Goal: Task Accomplishment & Management: Manage account settings

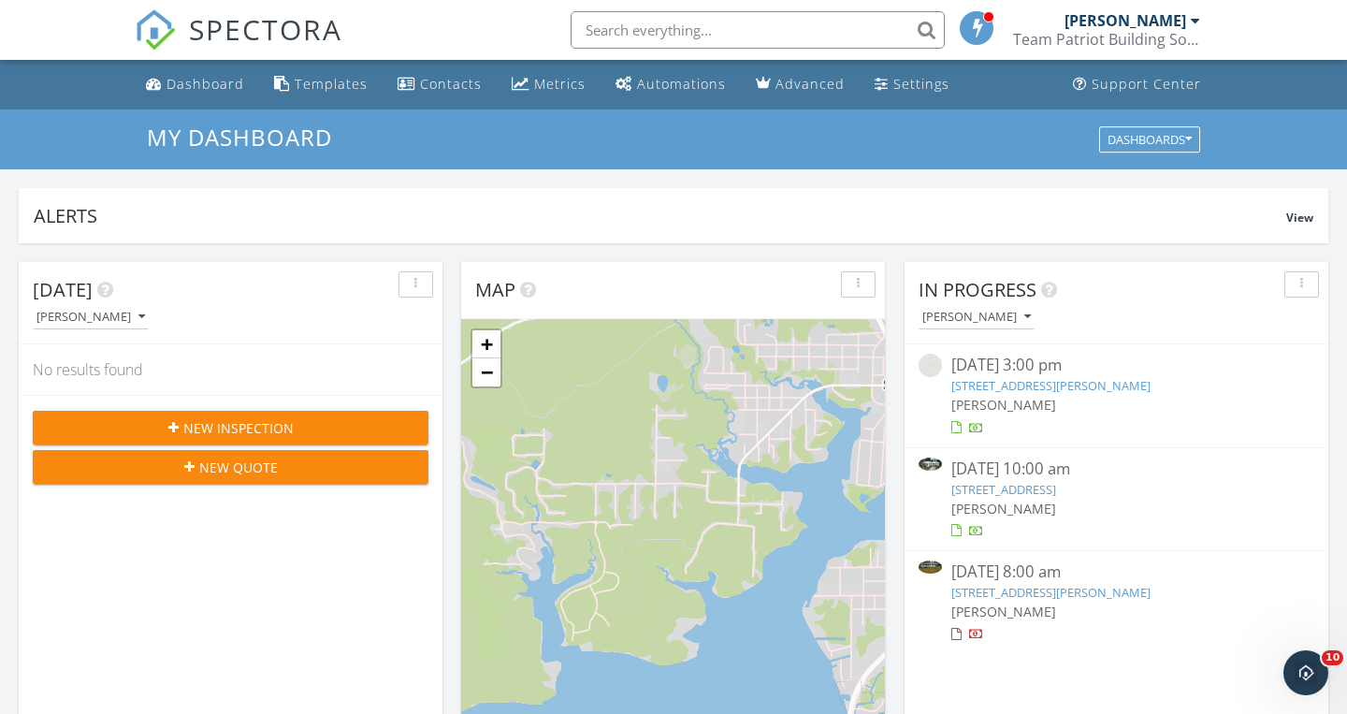
click at [984, 590] on link "3120 FL-73, Marianna, FL 32446" at bounding box center [1050, 592] width 199 height 17
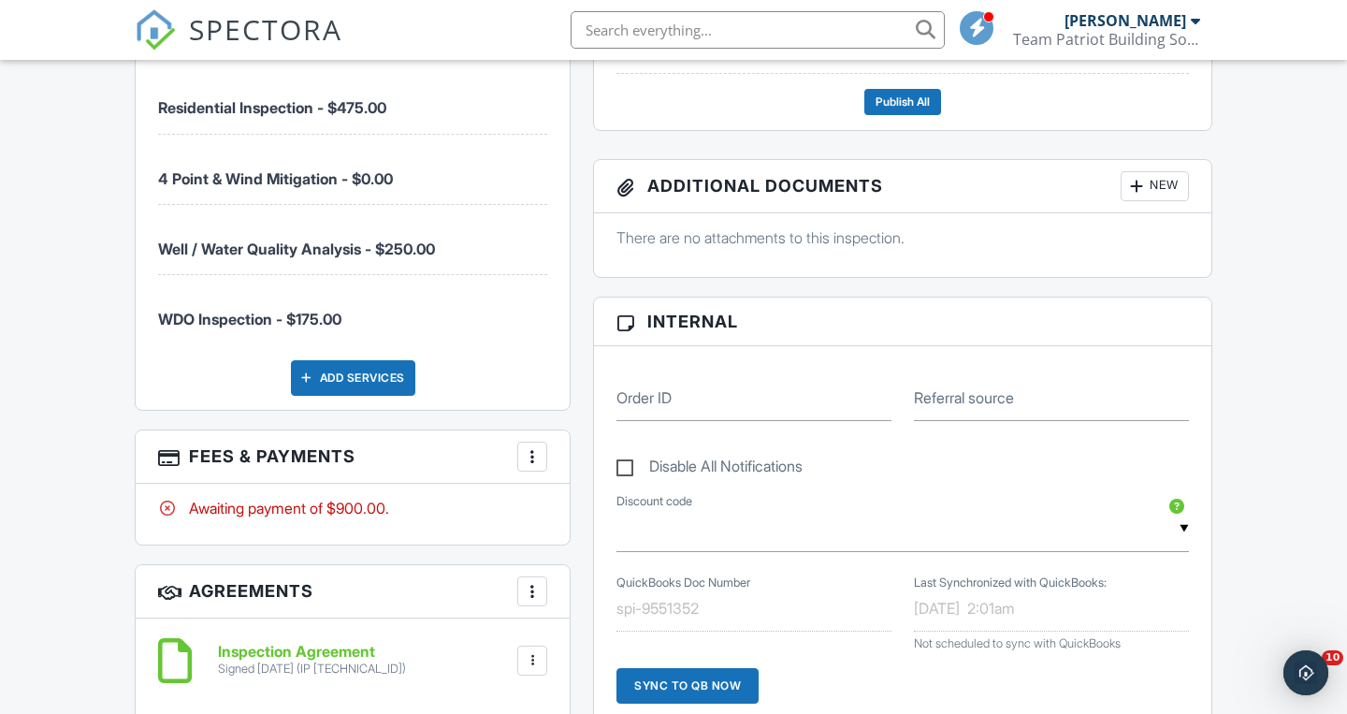
click at [539, 454] on div at bounding box center [532, 456] width 19 height 19
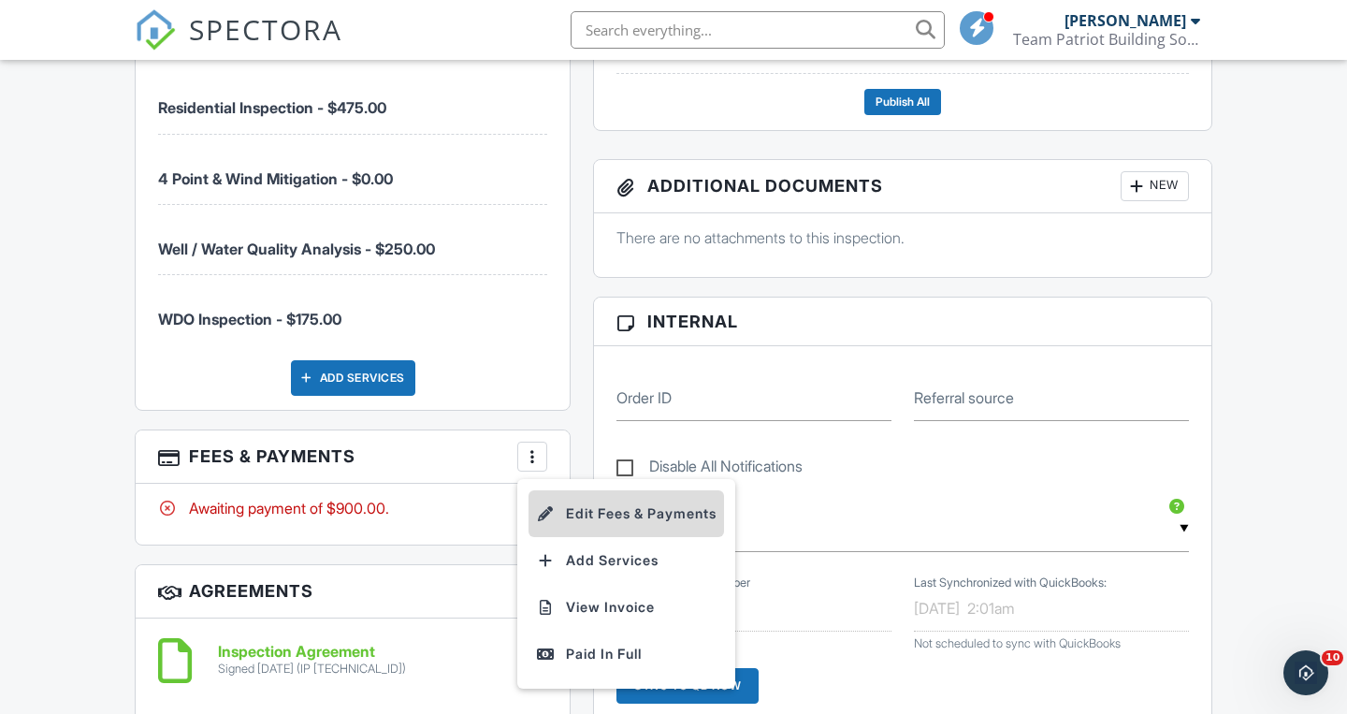
click at [592, 503] on li "Edit Fees & Payments" at bounding box center [627, 513] width 196 height 47
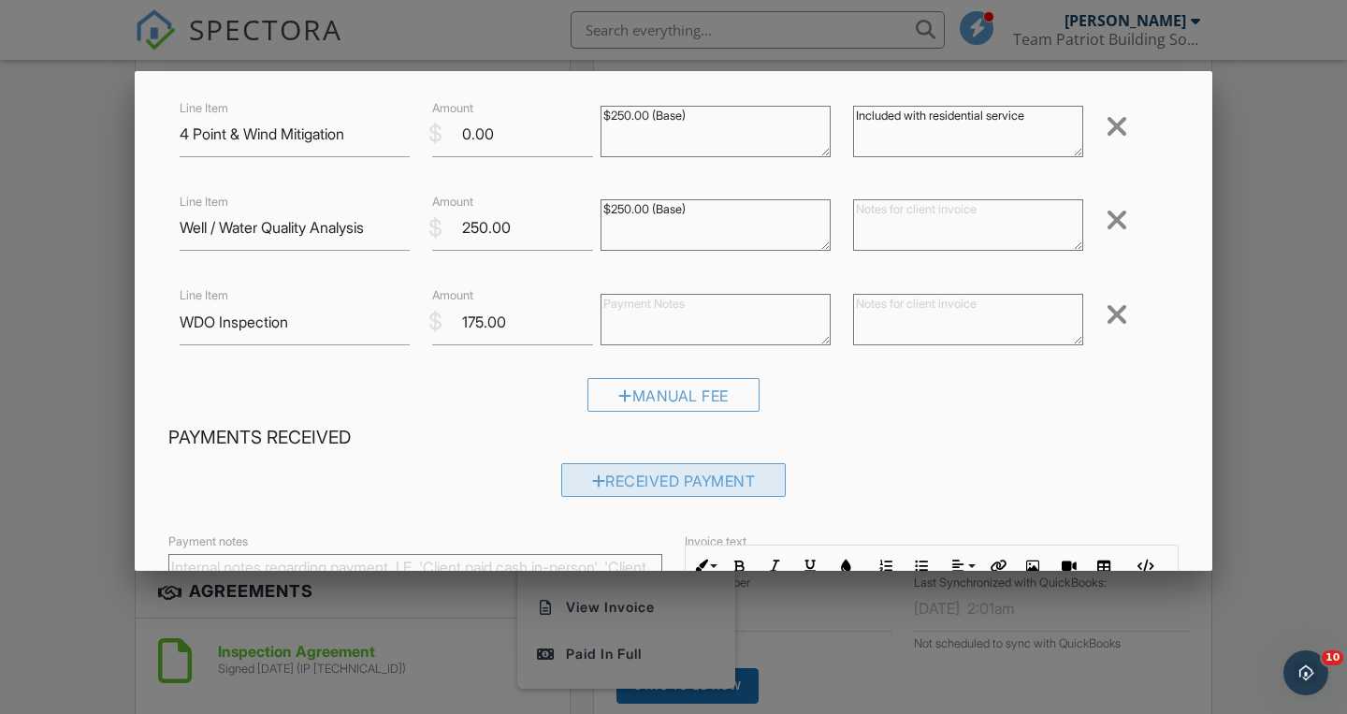
scroll to position [199, 0]
click at [1118, 316] on div at bounding box center [1117, 316] width 22 height 30
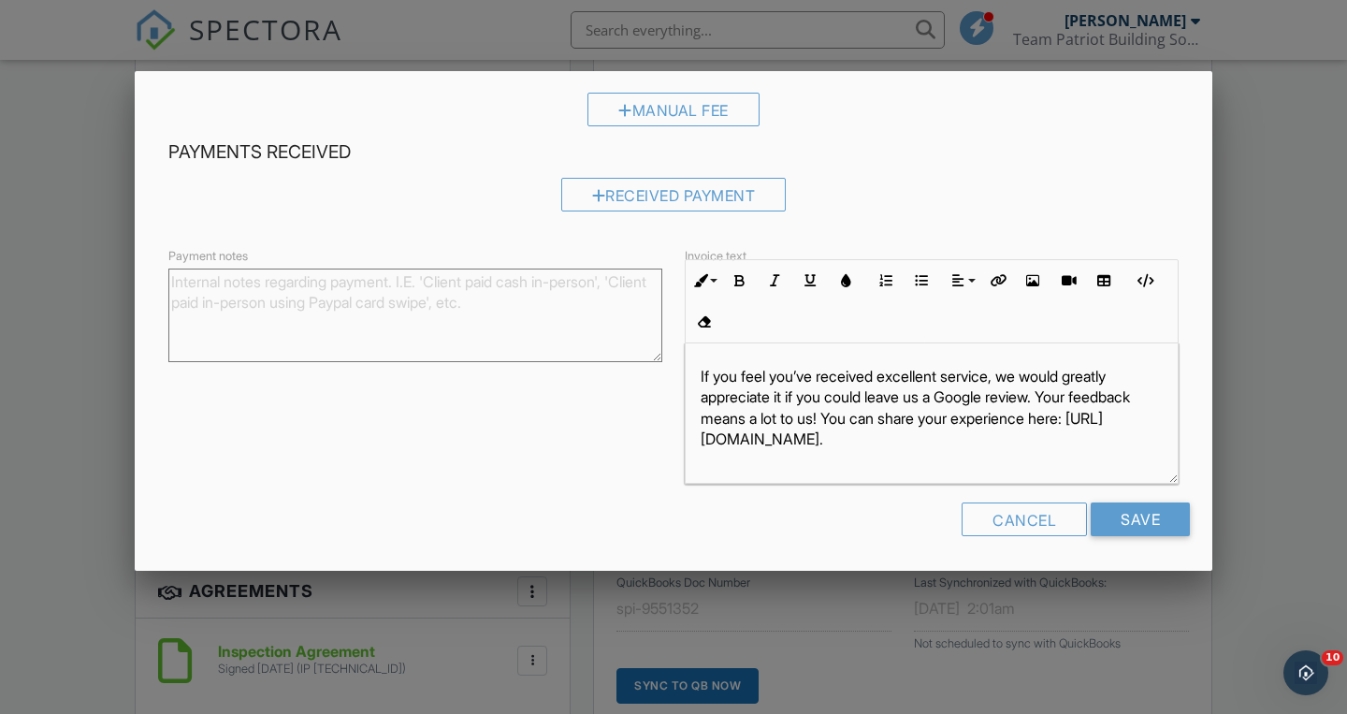
scroll to position [392, 0]
click at [1135, 515] on input "Save" at bounding box center [1140, 520] width 99 height 34
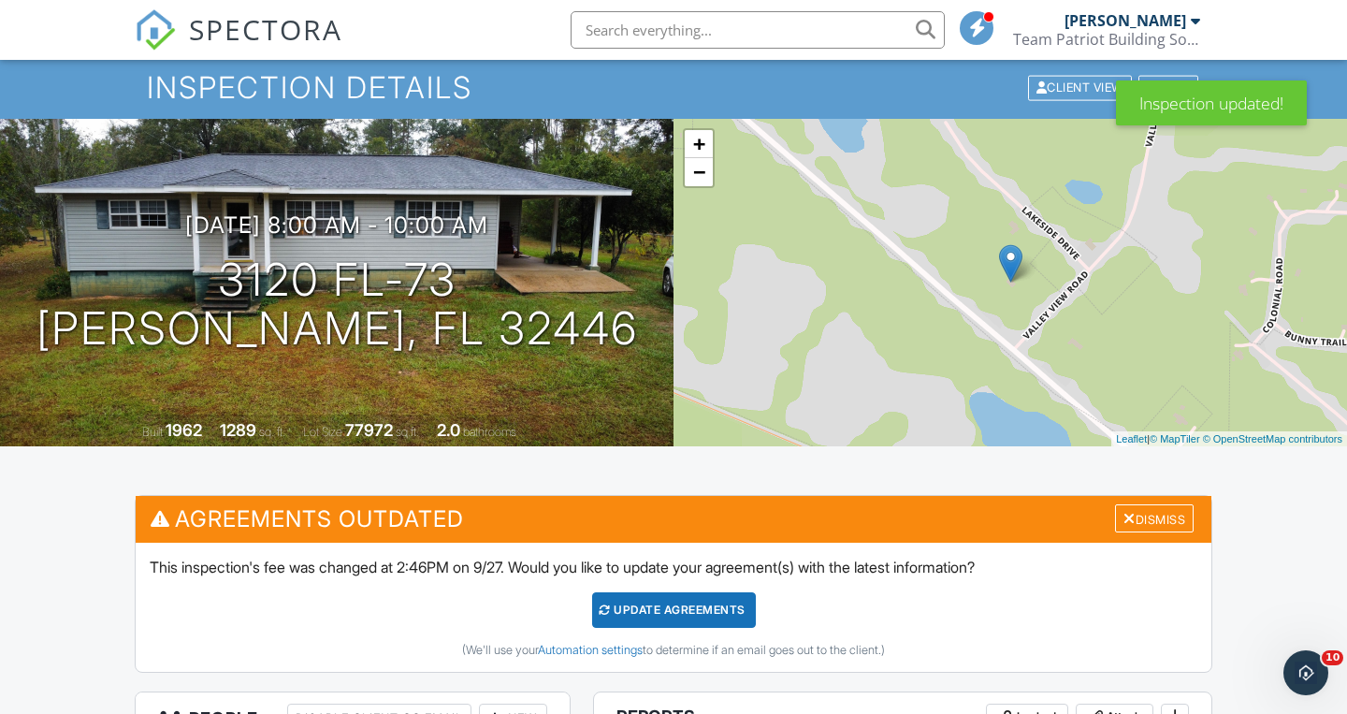
scroll to position [61, 0]
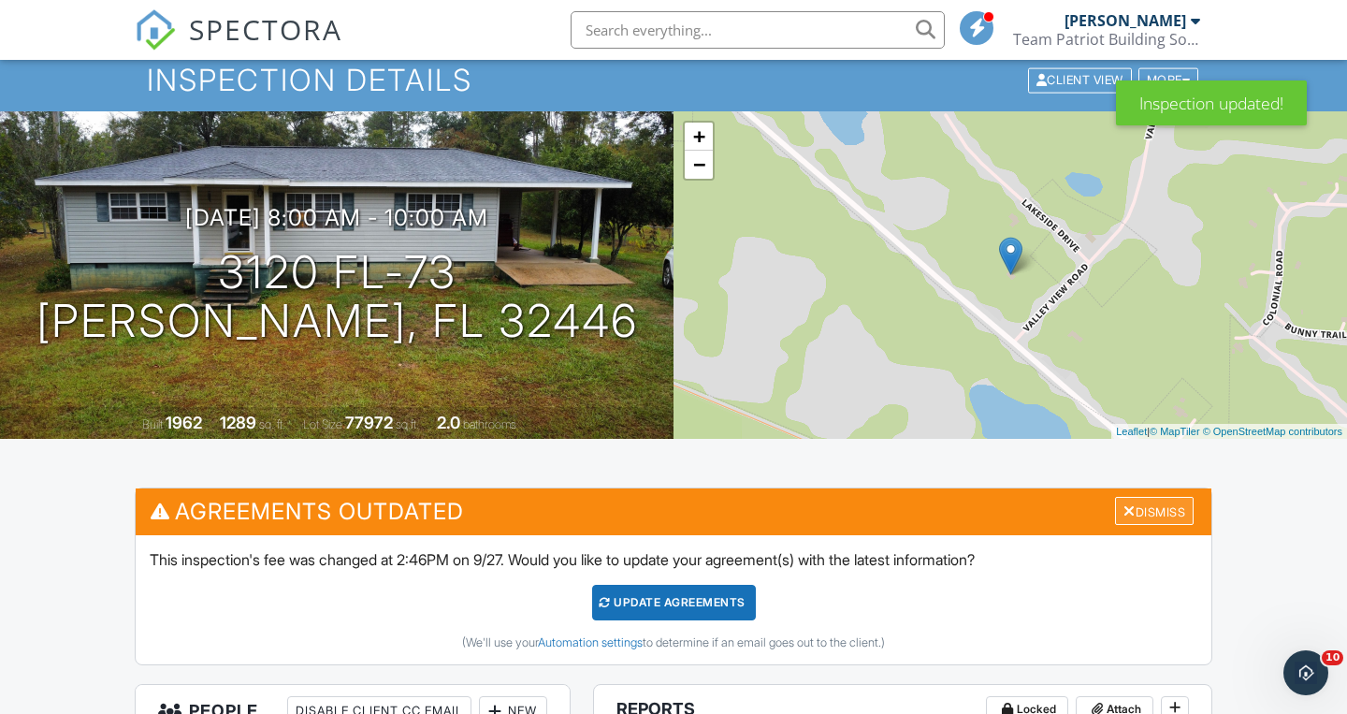
click at [1141, 512] on div "Dismiss" at bounding box center [1154, 511] width 79 height 29
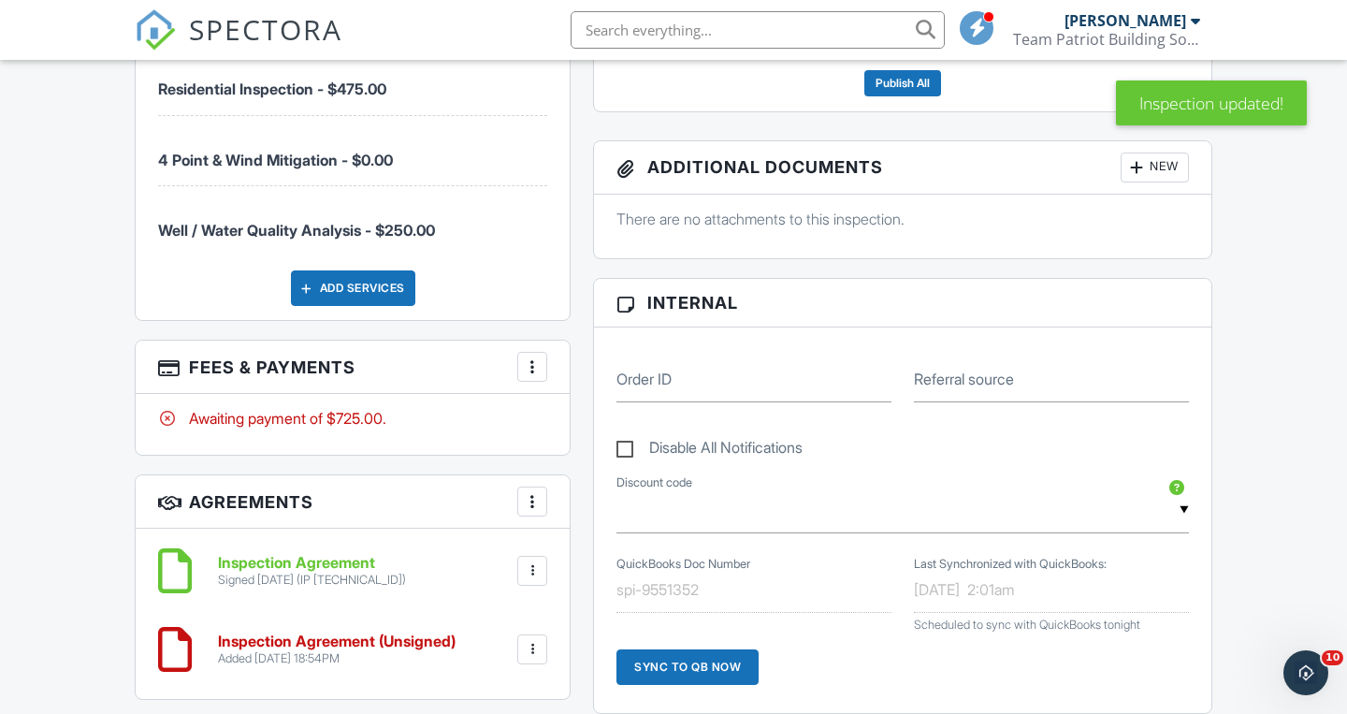
scroll to position [1172, 0]
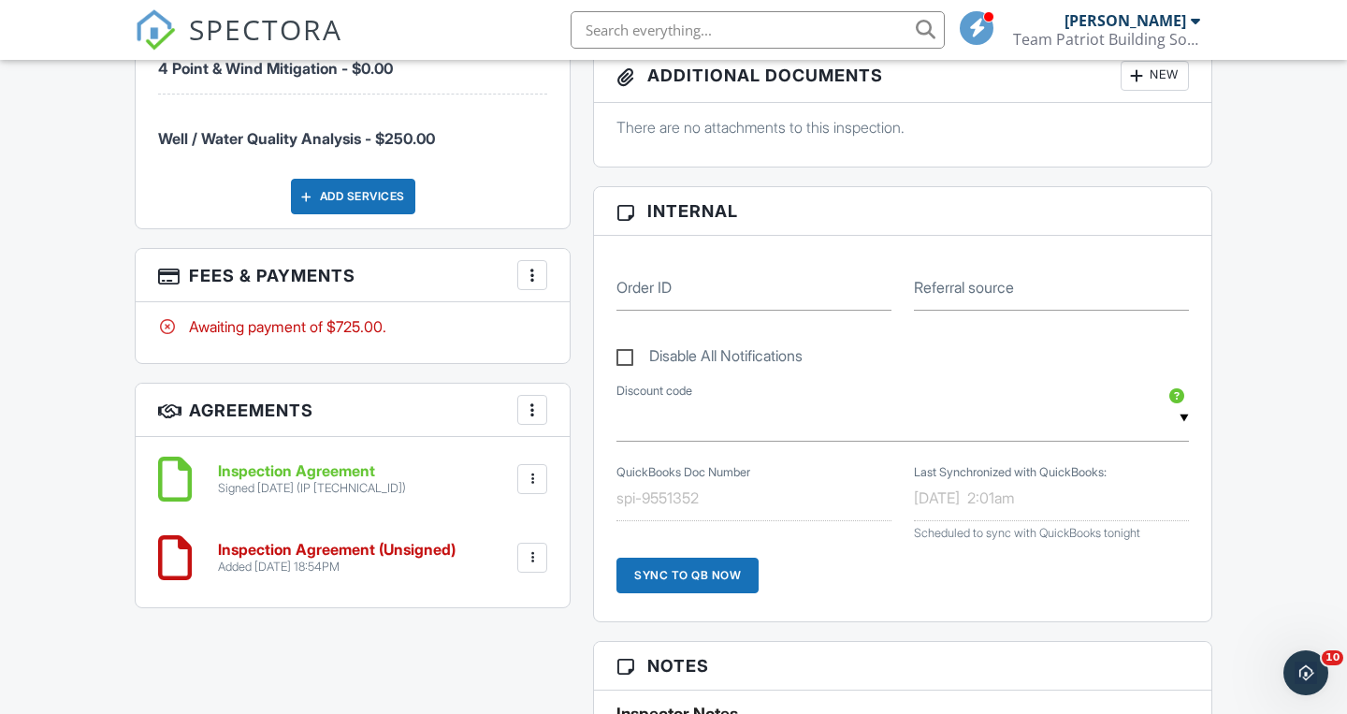
click at [539, 549] on div at bounding box center [532, 557] width 19 height 19
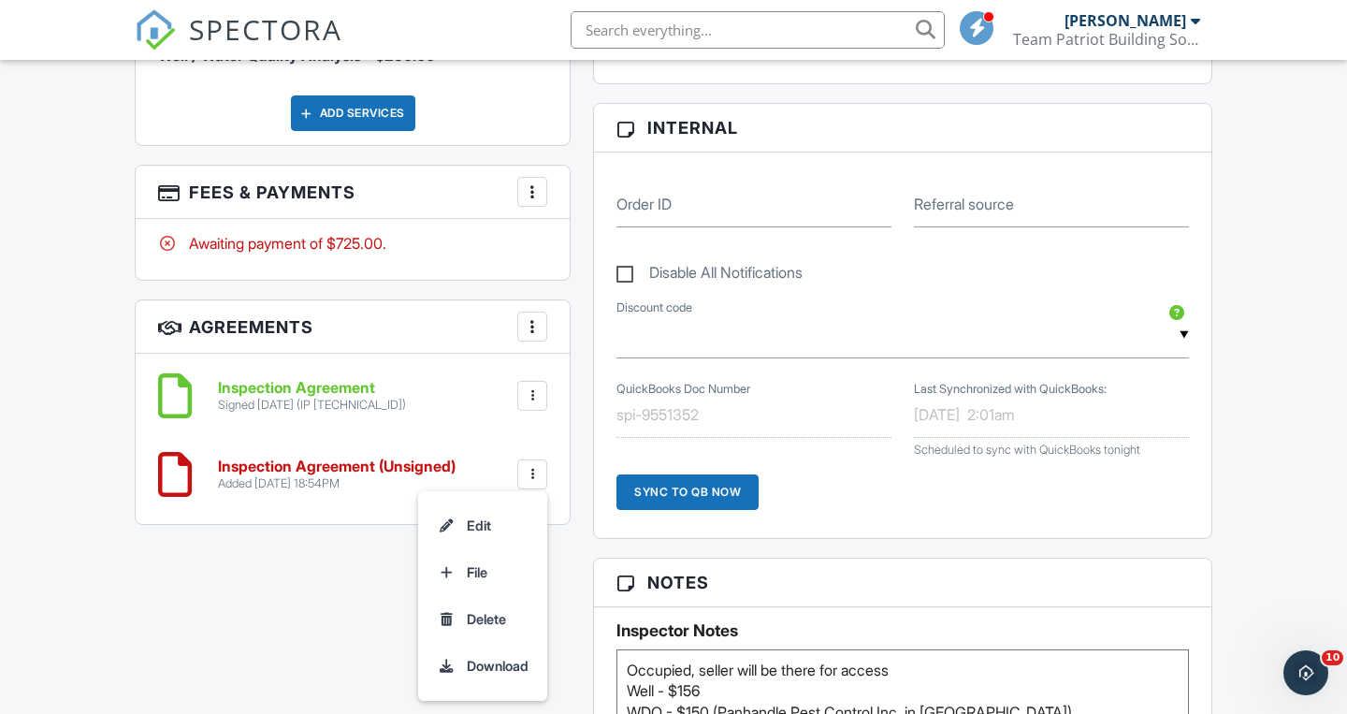
scroll to position [1261, 0]
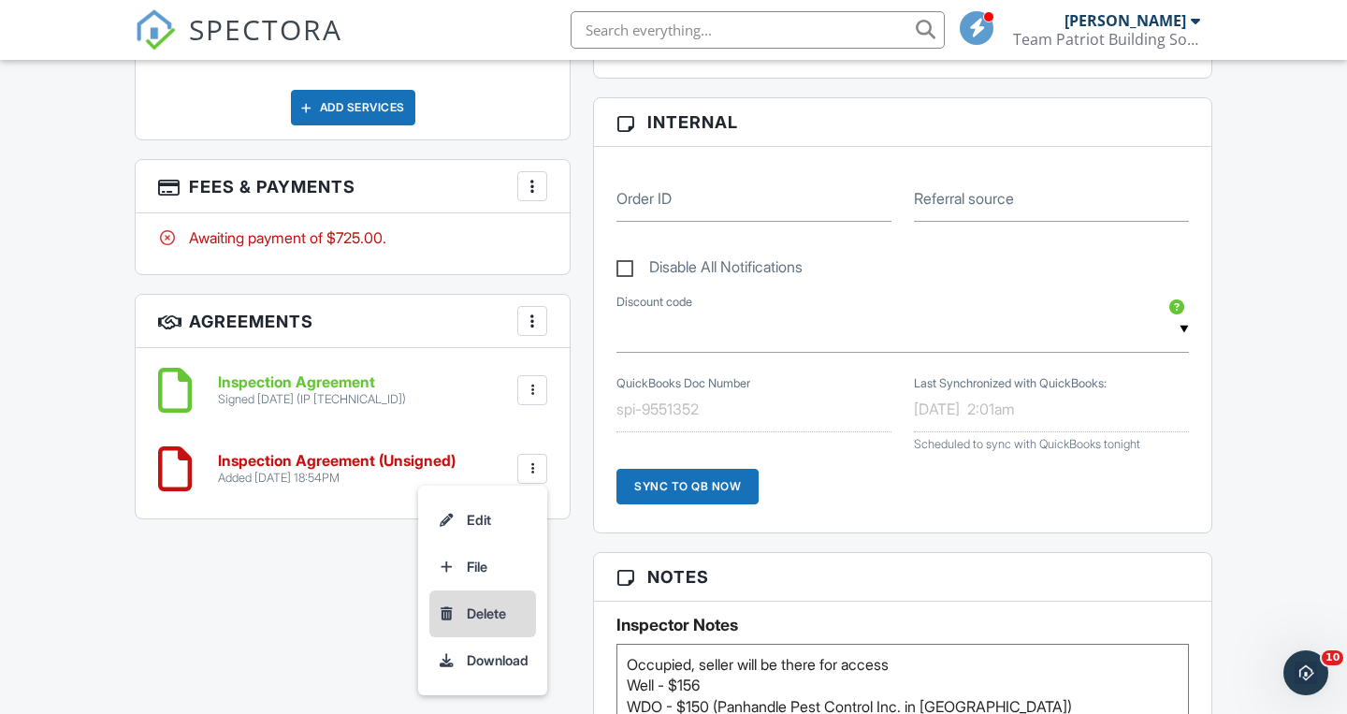
click at [493, 603] on li "Delete" at bounding box center [482, 613] width 107 height 47
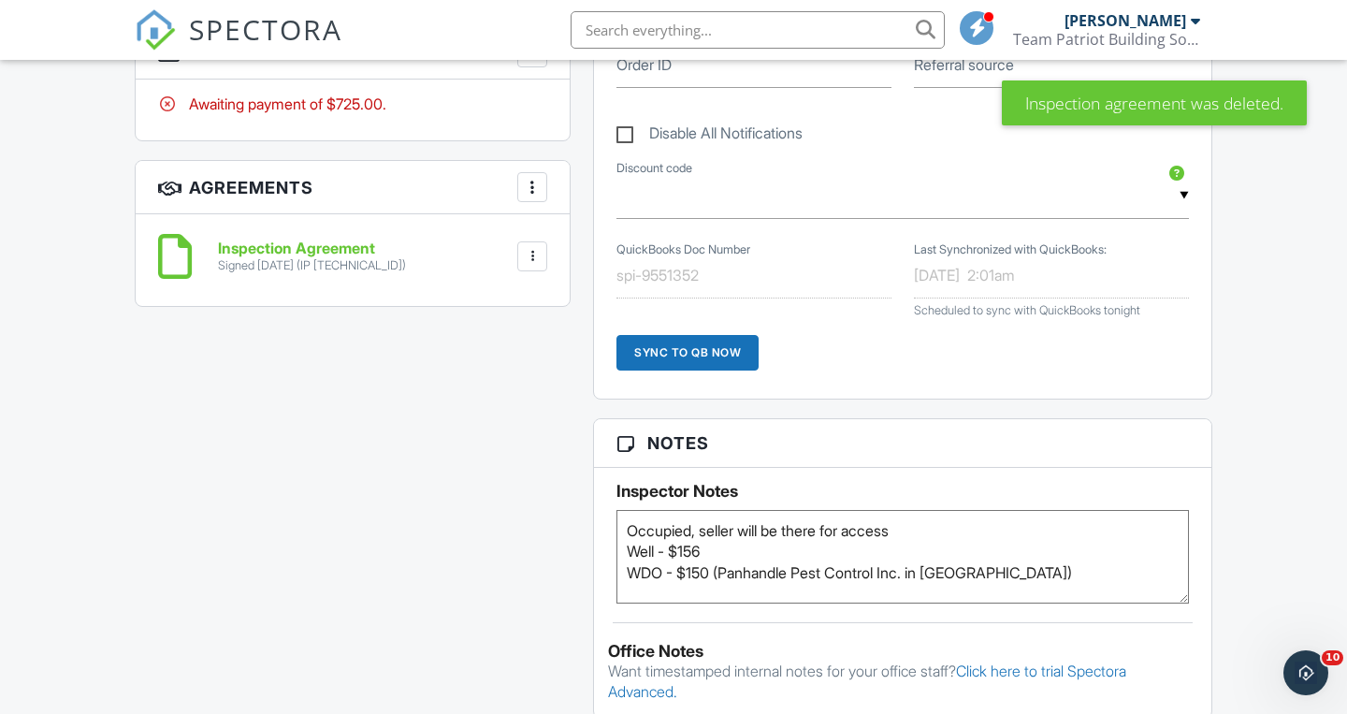
scroll to position [1440, 0]
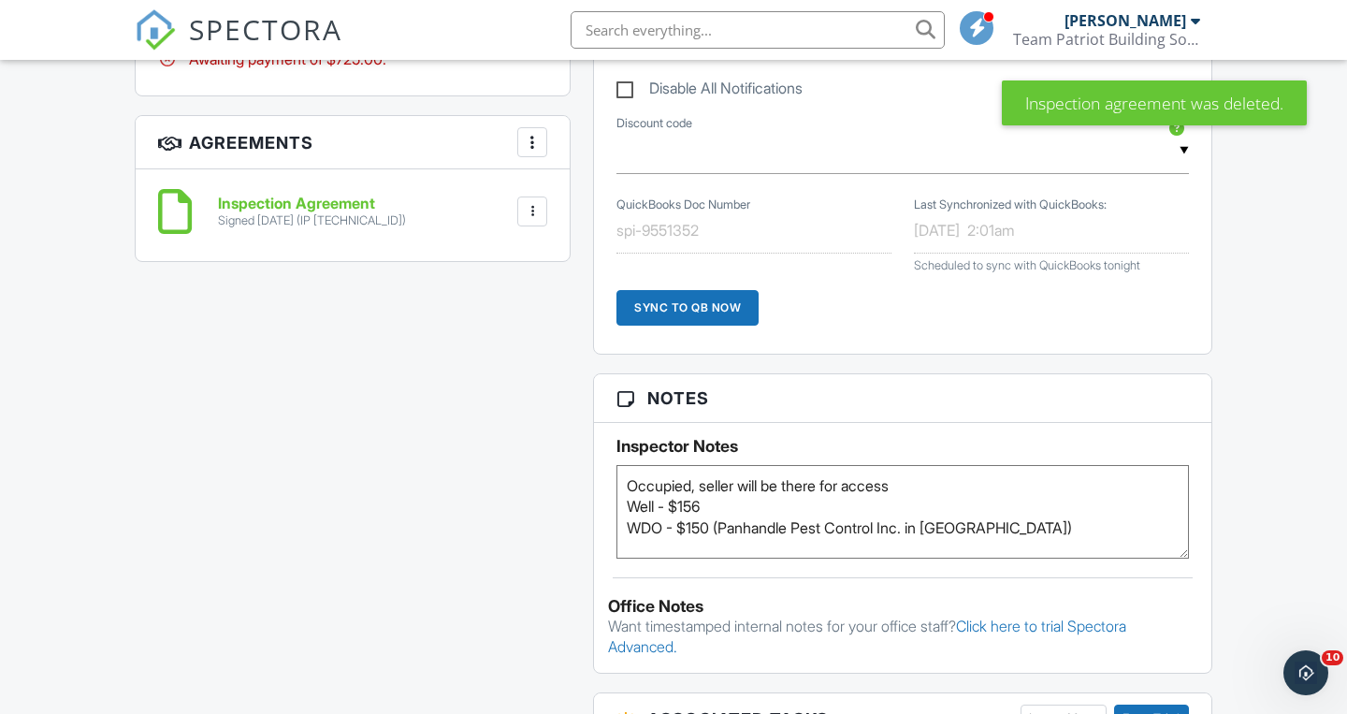
click at [1056, 530] on textarea "Occupied, seller will be there for access Well - $156 WDO - $150 (Panhandle Pes…" at bounding box center [903, 512] width 573 height 94
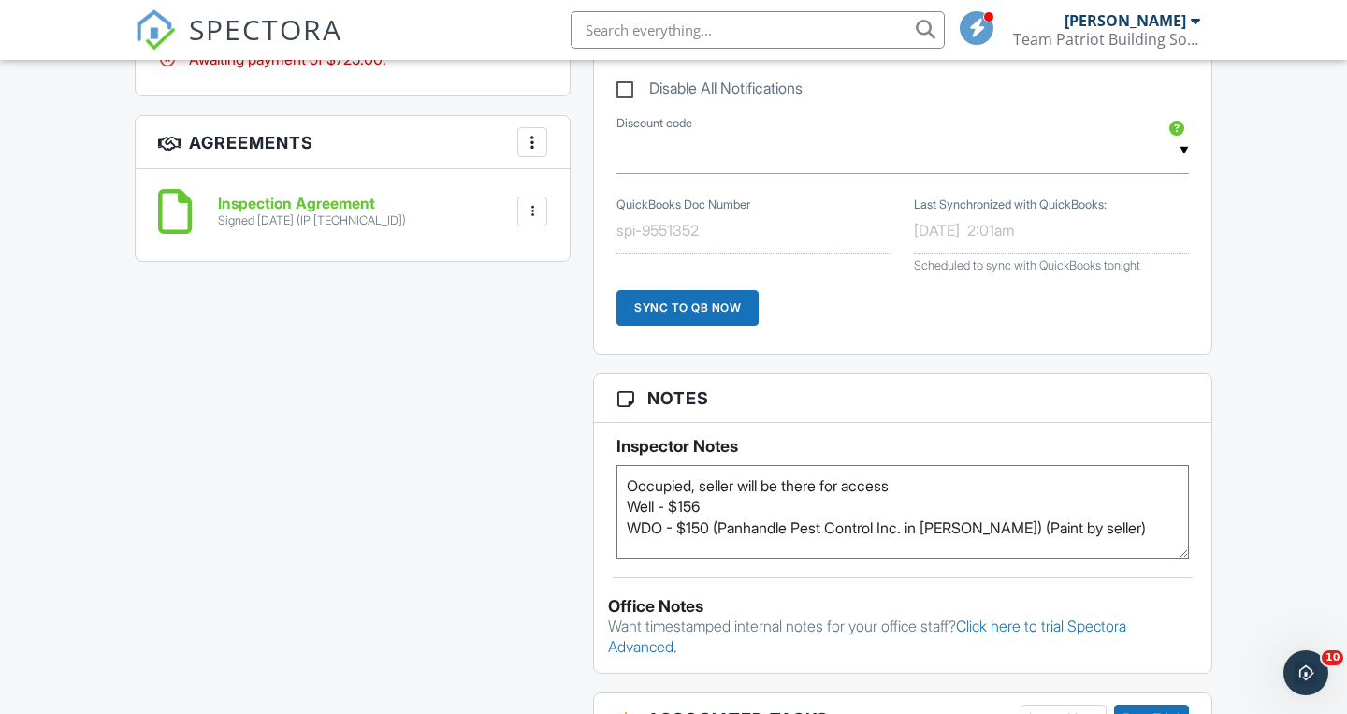
click at [599, 513] on div "Inspector Notes Occupied, seller will be there for access Well - $156 WDO - $15…" at bounding box center [902, 491] width 617 height 136
click at [581, 517] on div "All emails and texts are disabled for this inspection! All emails and texts hav…" at bounding box center [673, 153] width 1100 height 2091
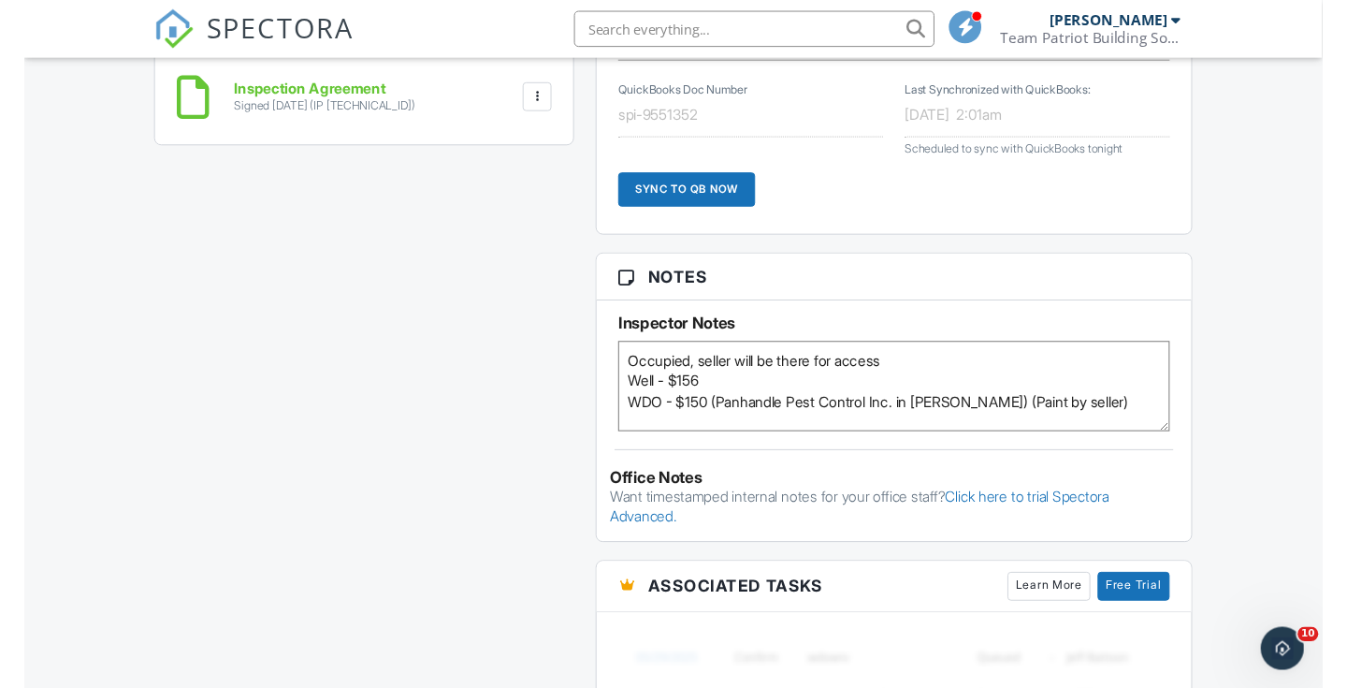
scroll to position [1557, 0]
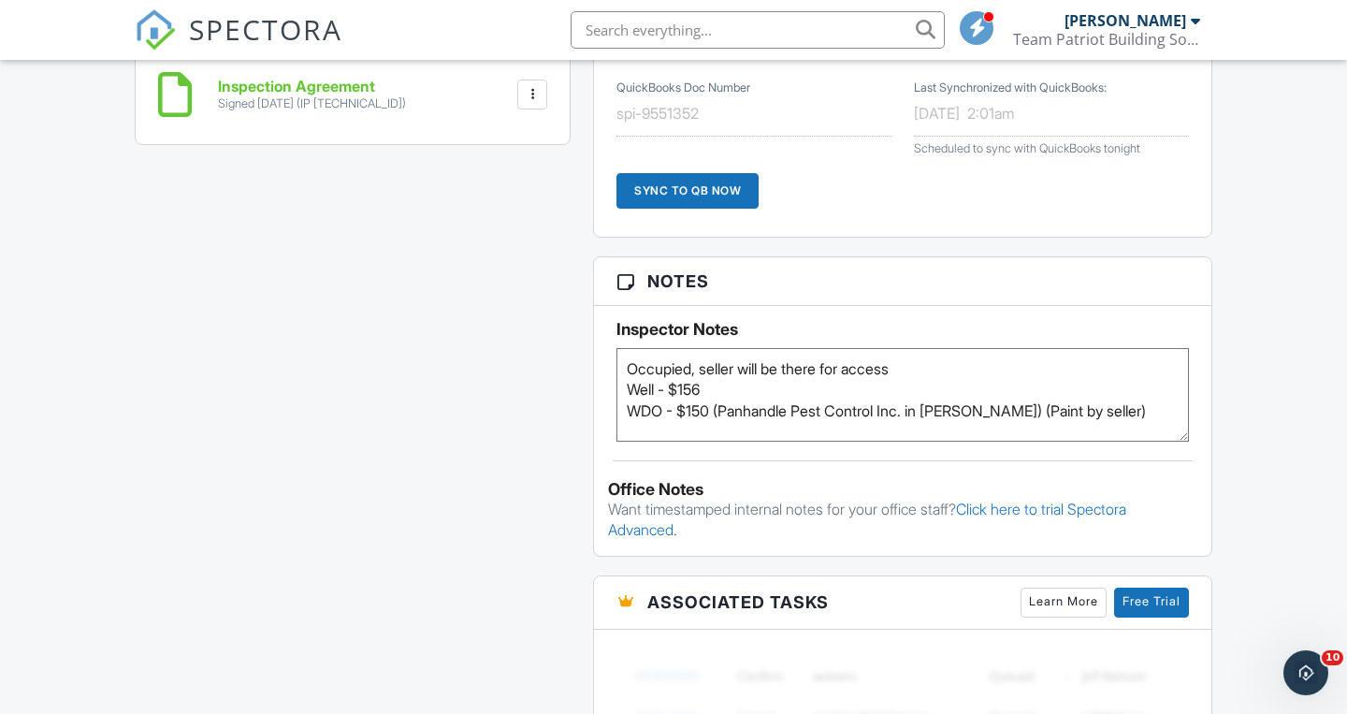
click at [1052, 404] on textarea "Occupied, seller will be there for access Well - $156 WDO - $150 (Panhandle Pes…" at bounding box center [903, 395] width 573 height 94
type textarea "Occupied, seller will be there for access Well - $156 WDO - $150 (Panhandle Pes…"
click at [588, 406] on div "Reports Unlocked Attach New Wind Mitigation Inspection Form Wind Mitigation Ins…" at bounding box center [903, 36] width 642 height 2091
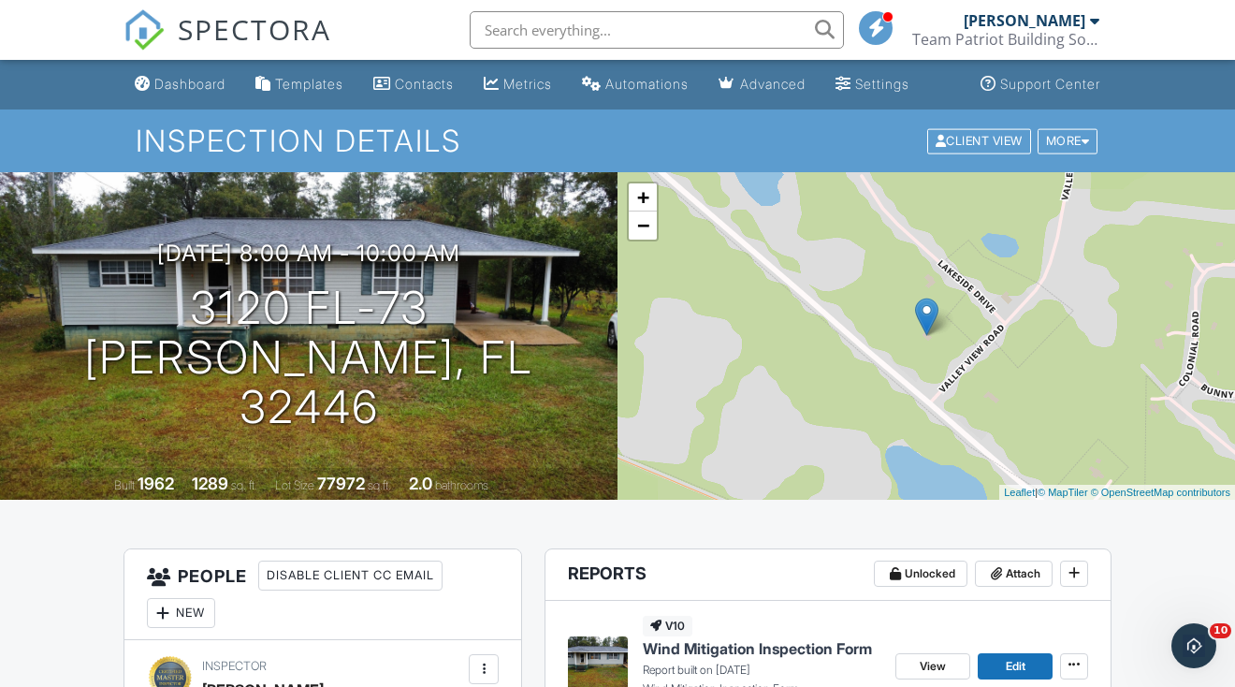
scroll to position [0, 0]
click at [236, 37] on span "SPECTORA" at bounding box center [254, 28] width 153 height 39
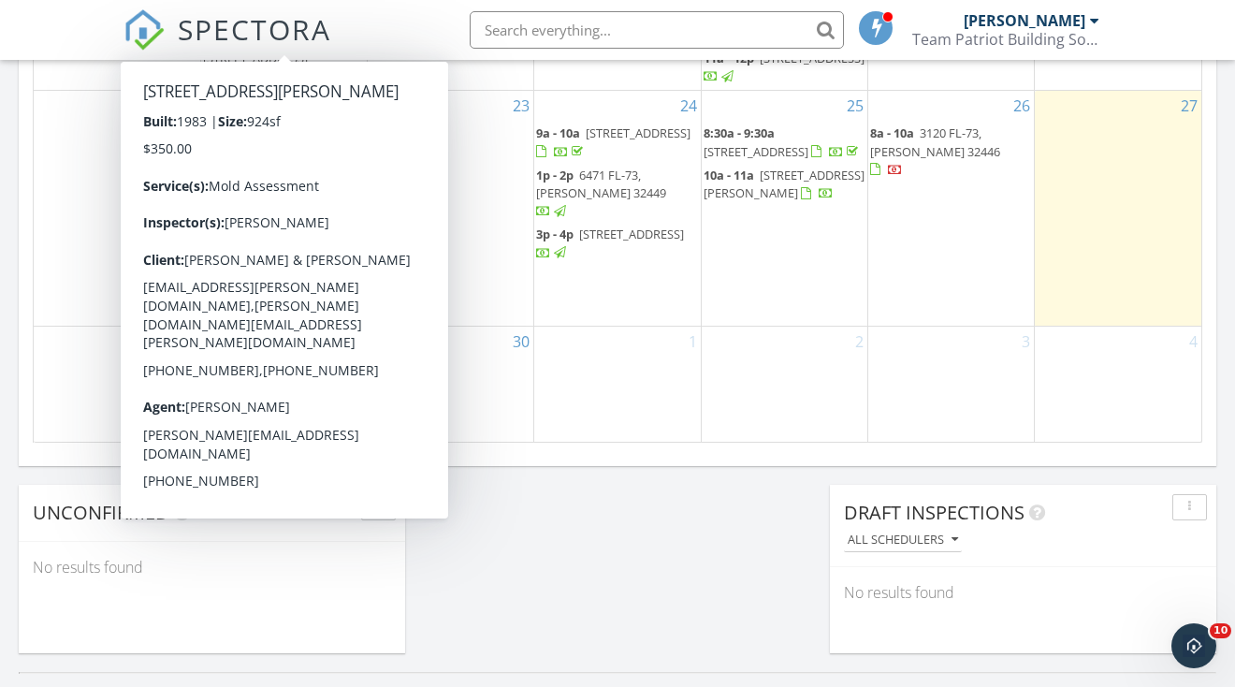
scroll to position [208, 0]
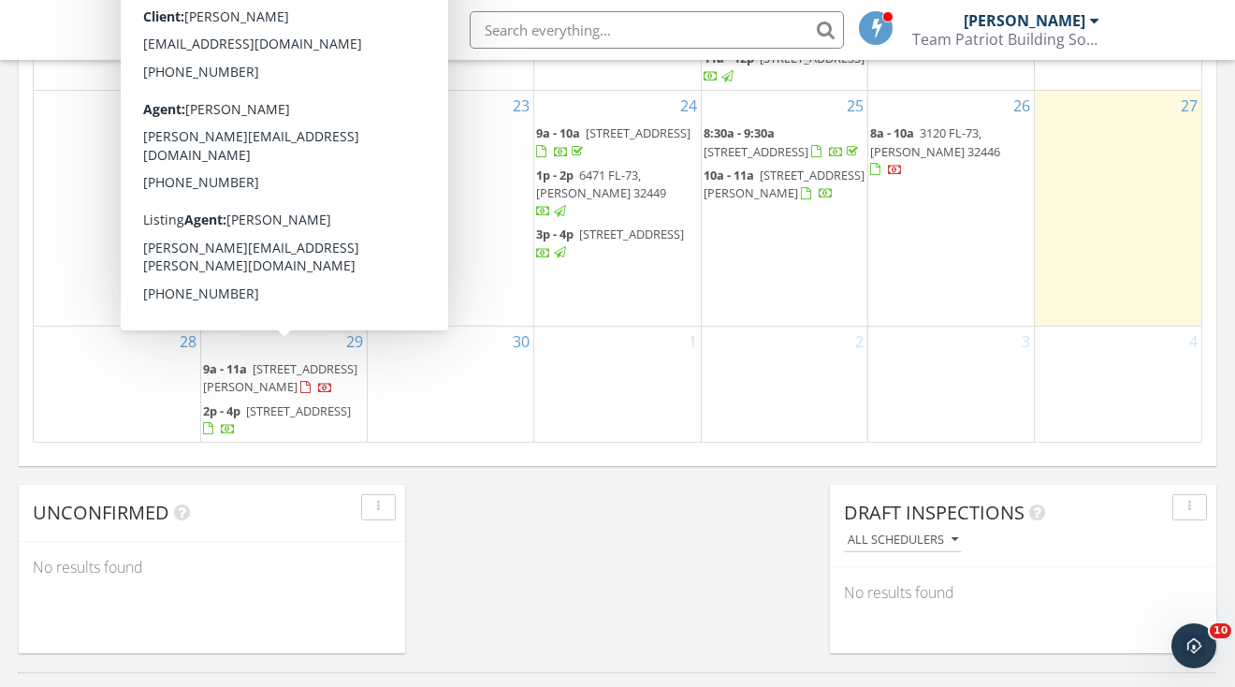
click at [327, 360] on span "[STREET_ADDRESS][PERSON_NAME]" at bounding box center [280, 377] width 154 height 35
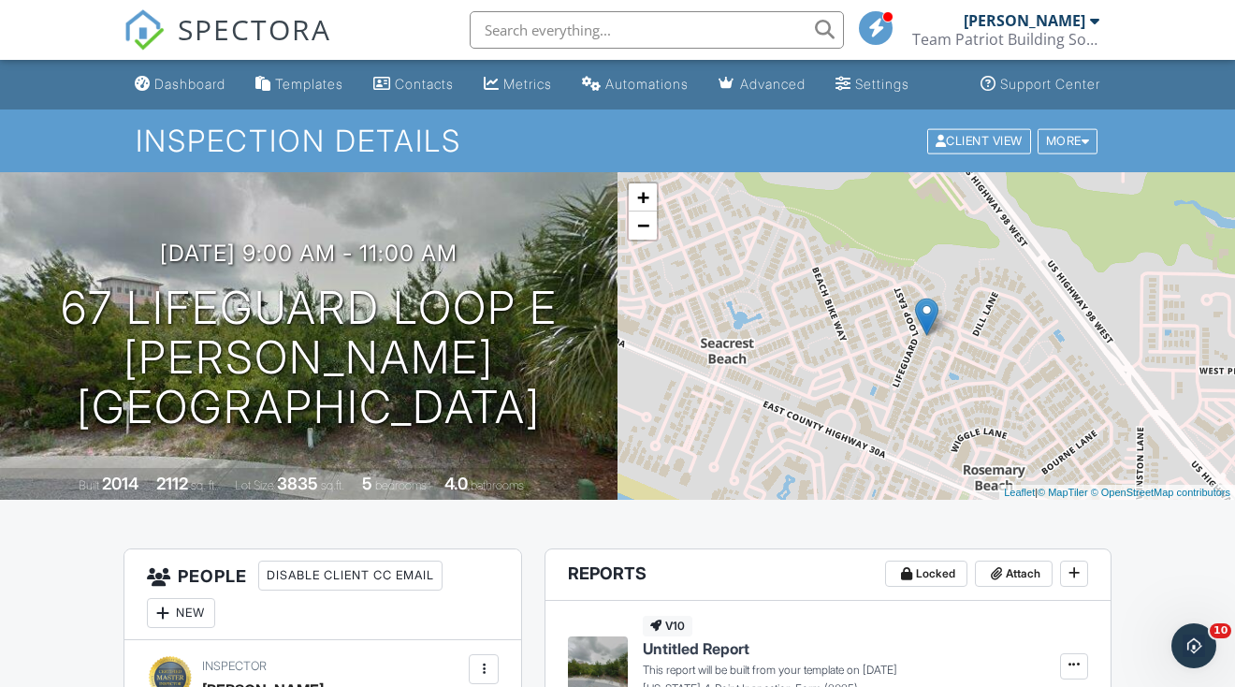
click at [251, 24] on span "SPECTORA" at bounding box center [254, 28] width 153 height 39
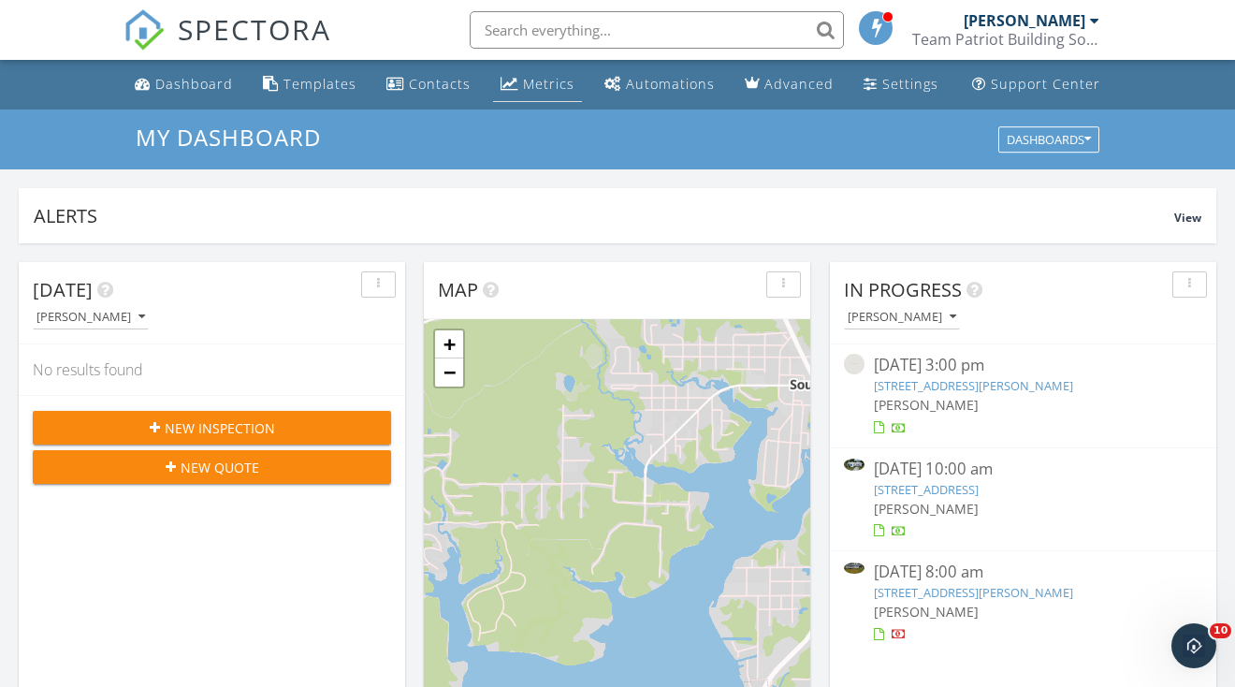
click at [543, 94] on link "Metrics" at bounding box center [537, 84] width 89 height 35
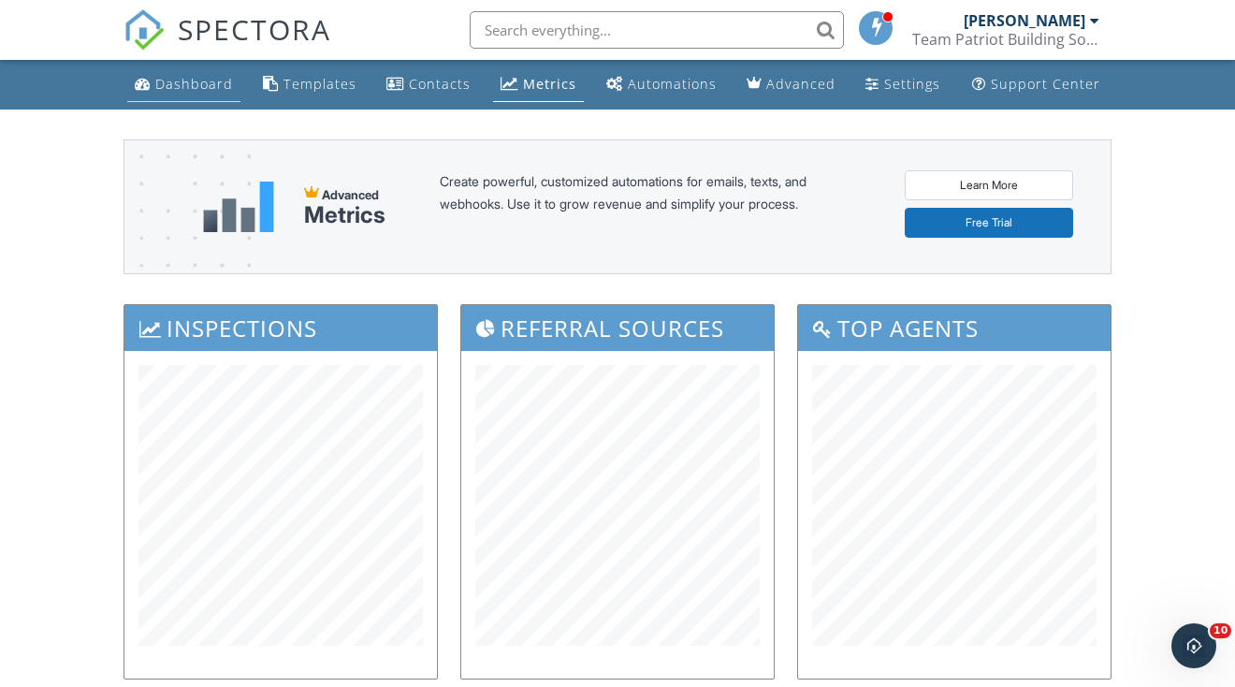
click at [181, 88] on div "Dashboard" at bounding box center [194, 84] width 78 height 18
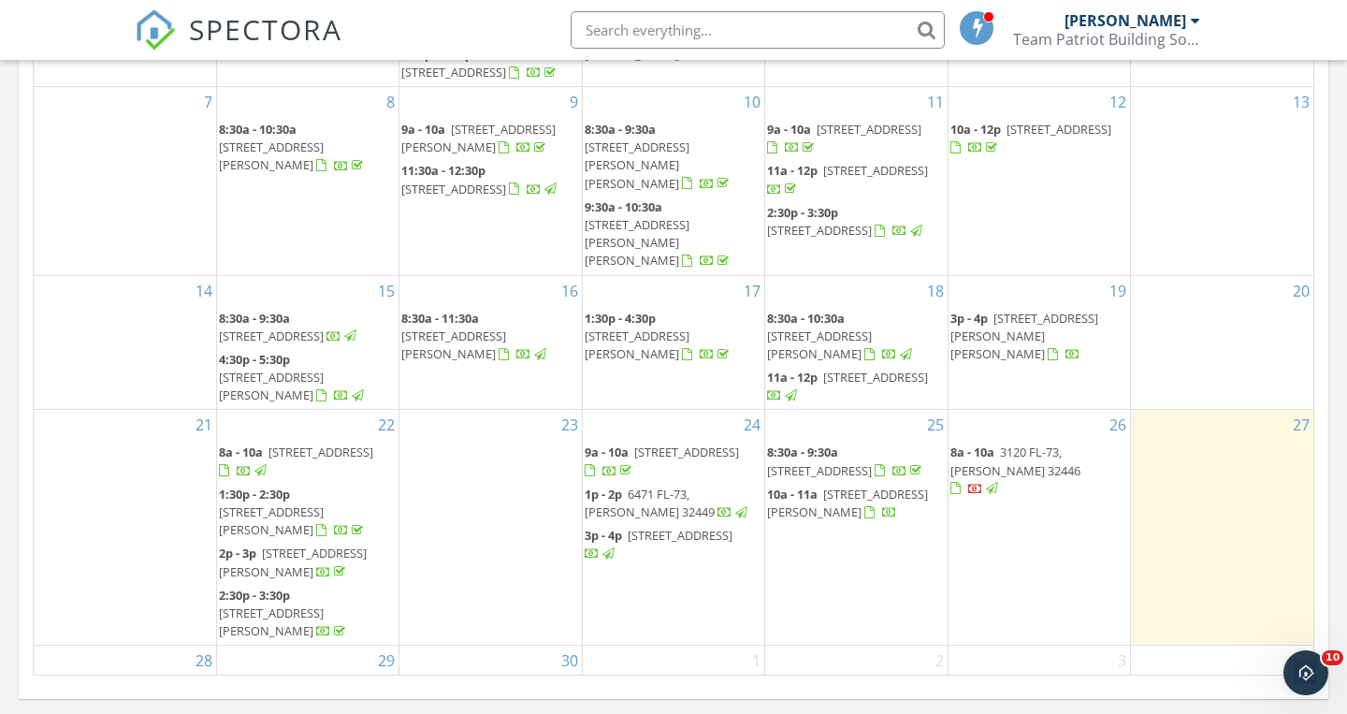
scroll to position [48, 0]
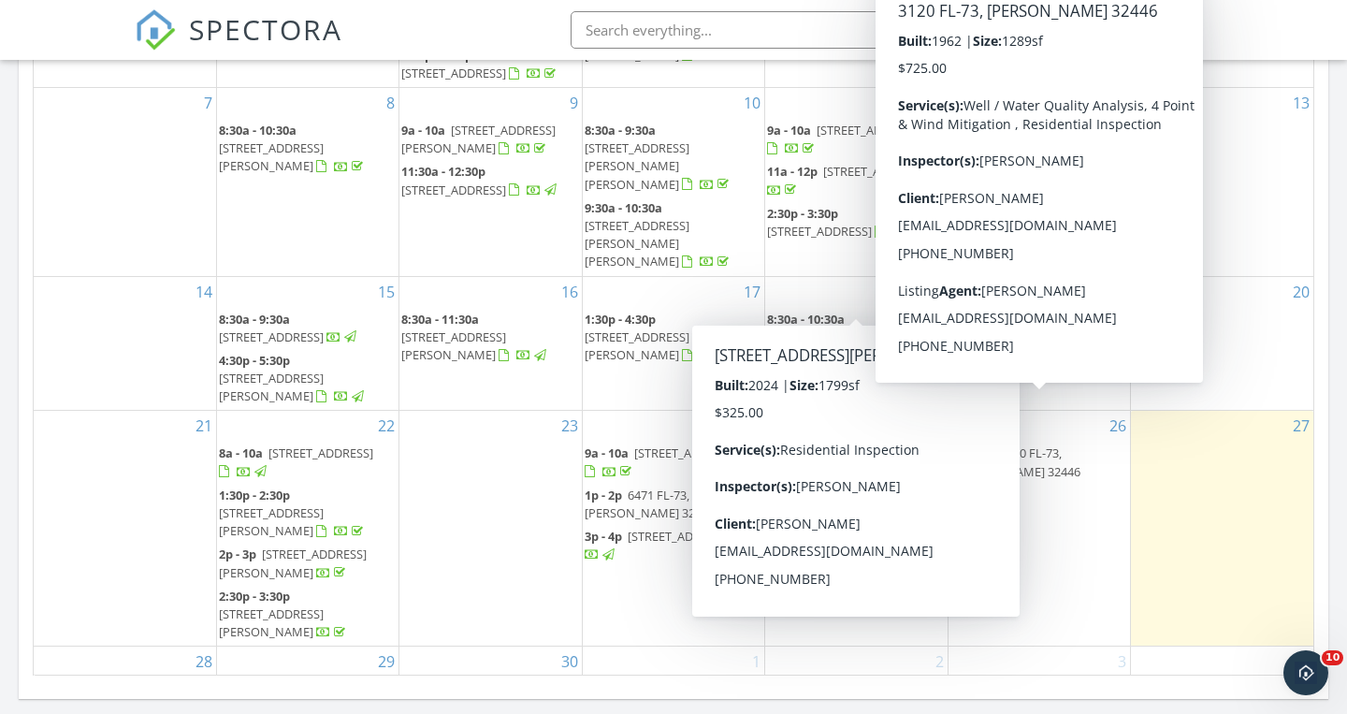
click at [1080, 444] on span "3120 FL-73, Marianna 32446" at bounding box center [1016, 461] width 130 height 35
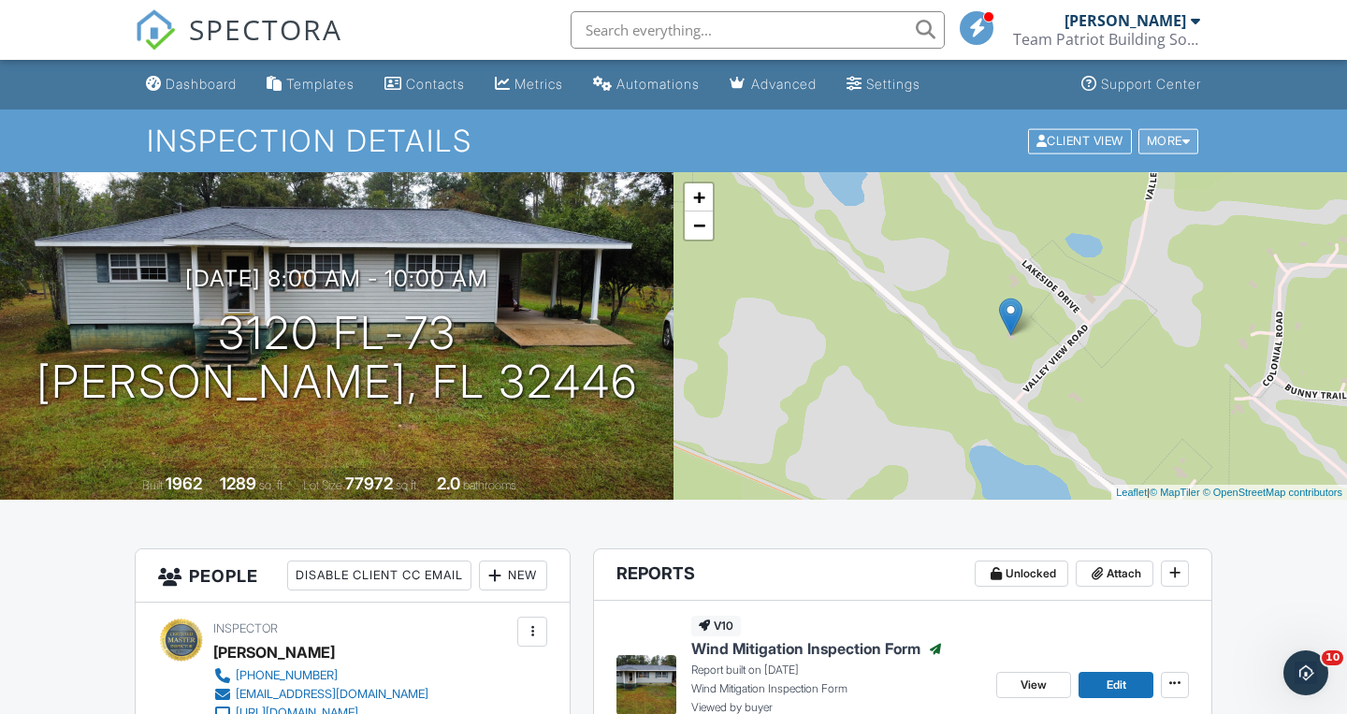
click at [1165, 143] on div "More" at bounding box center [1169, 140] width 61 height 25
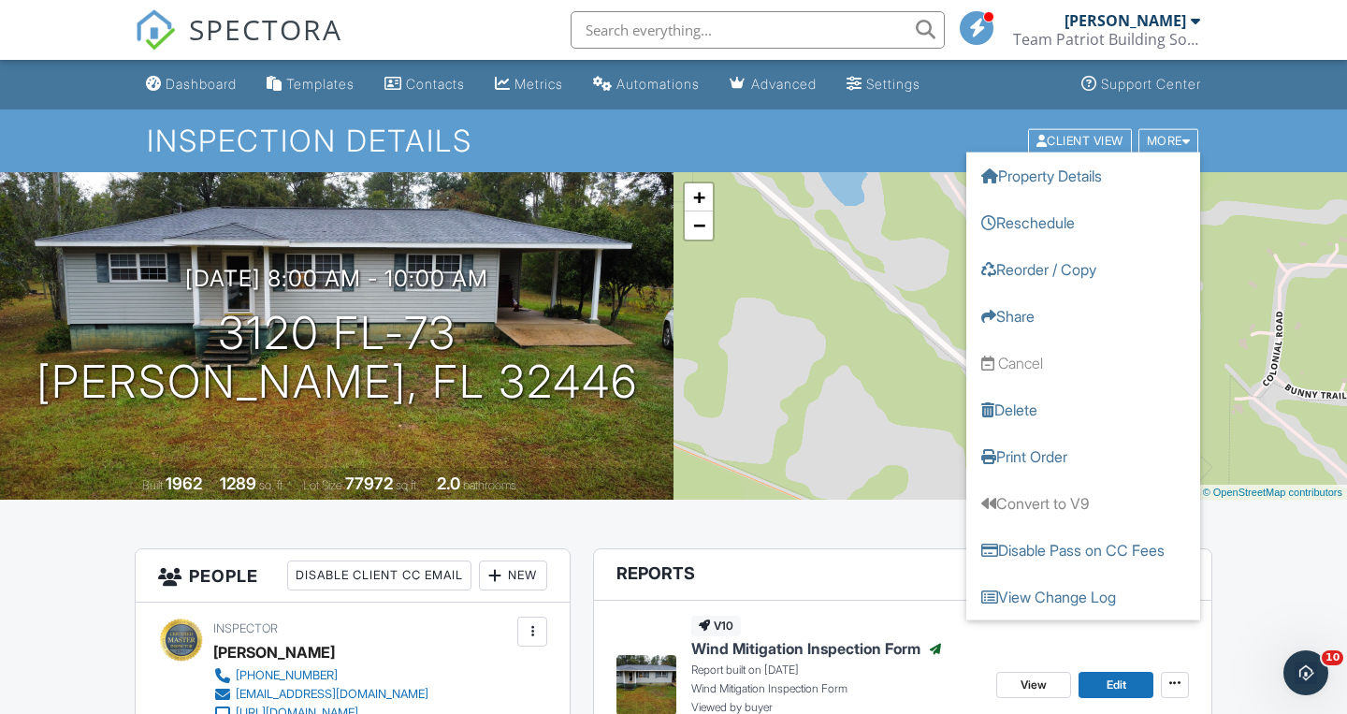
click at [1249, 132] on div "Inspection Details Client View More Property Details Reschedule Reorder / Copy …" at bounding box center [673, 140] width 1347 height 63
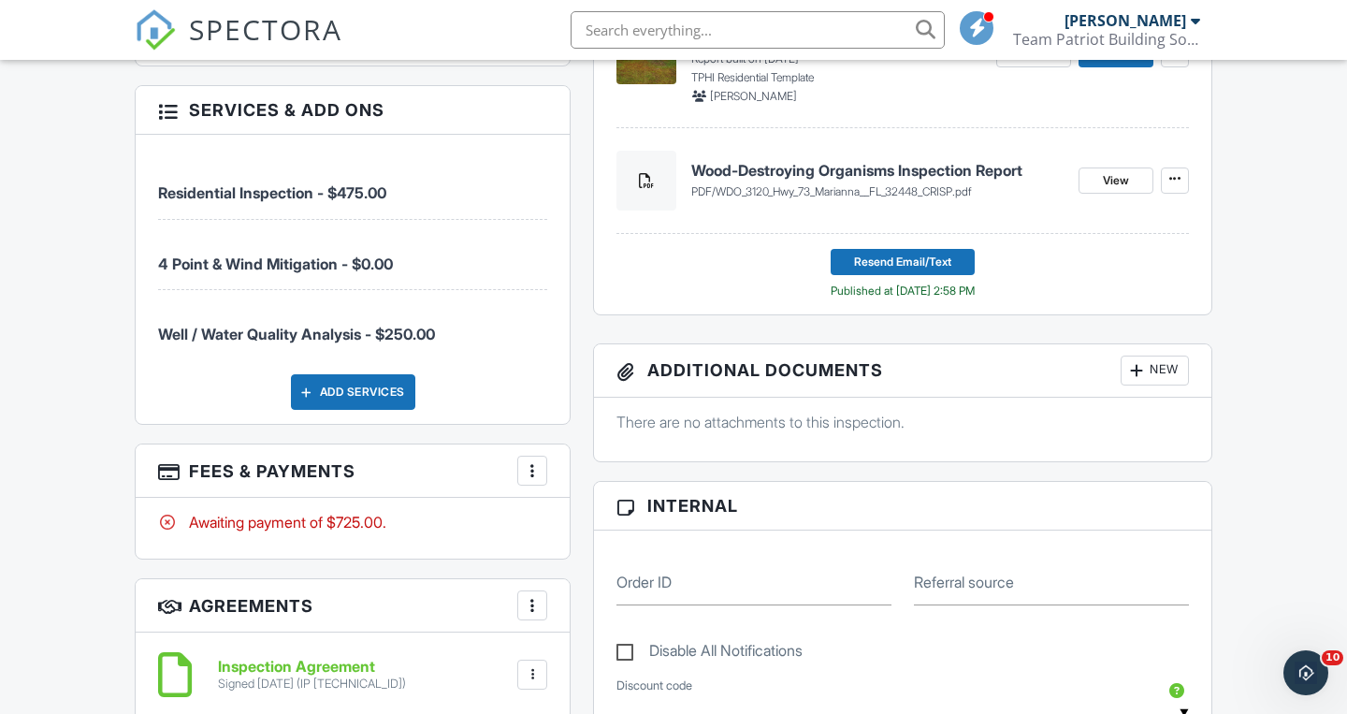
scroll to position [986, 0]
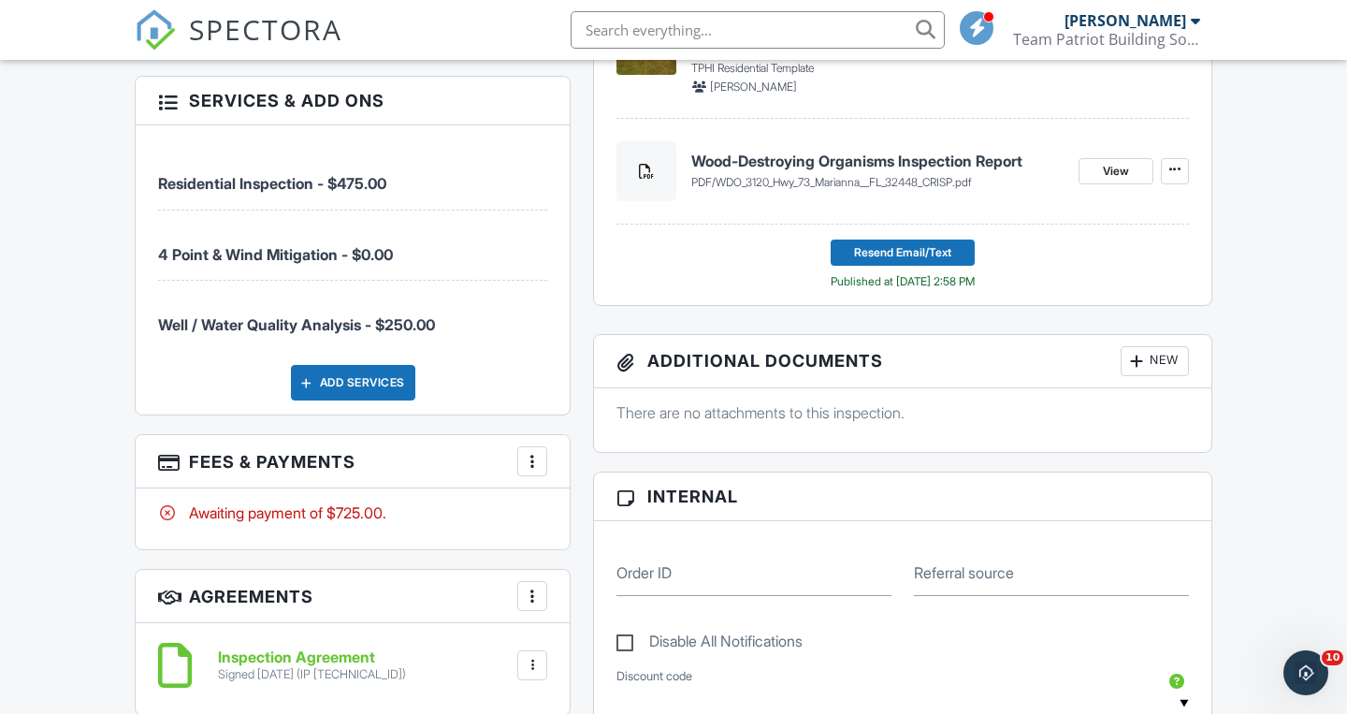
click at [538, 455] on div at bounding box center [532, 461] width 19 height 19
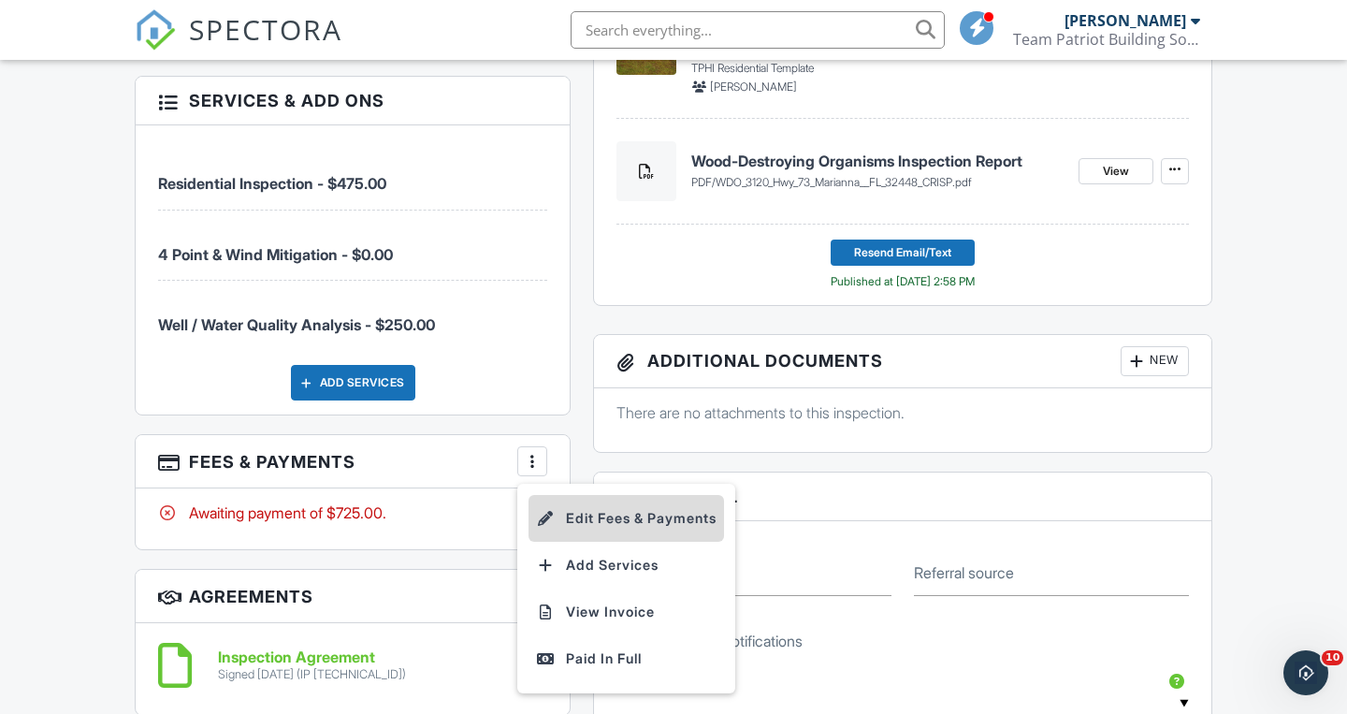
click at [596, 515] on li "Edit Fees & Payments" at bounding box center [627, 518] width 196 height 47
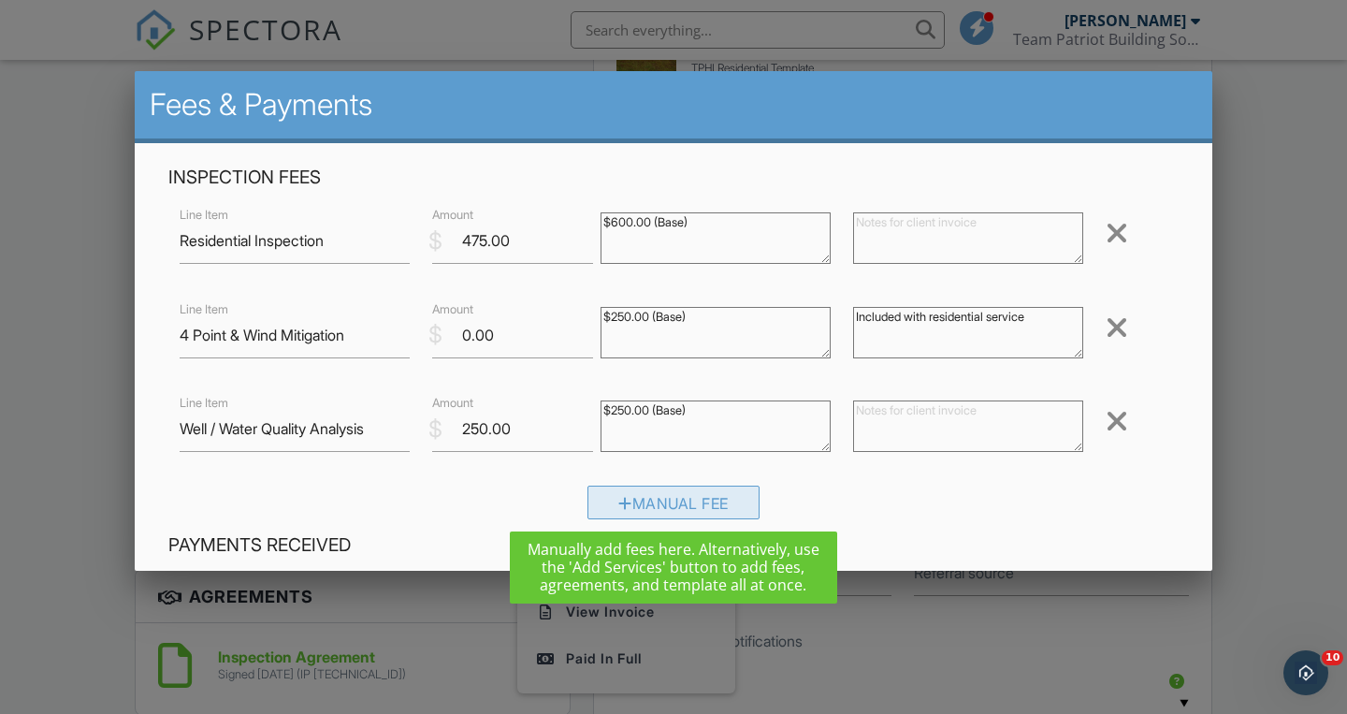
click at [696, 514] on div "Manual Fee" at bounding box center [674, 503] width 172 height 34
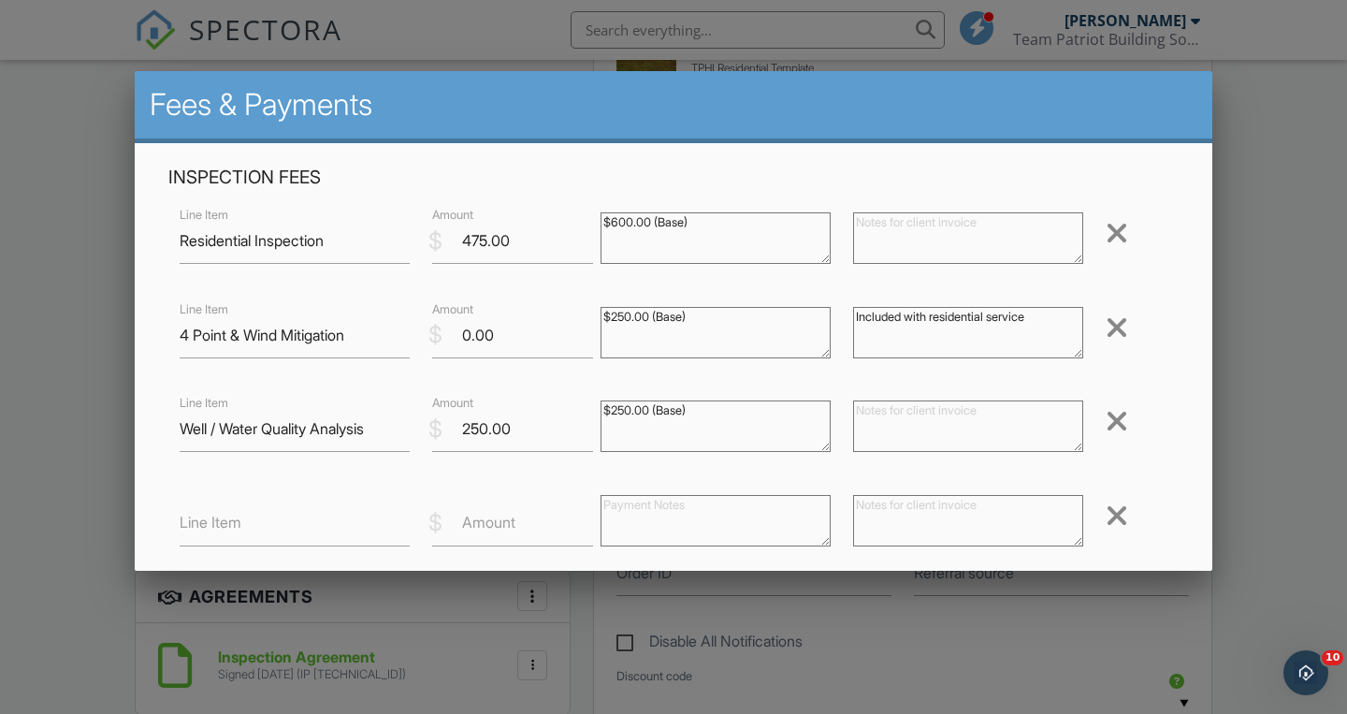
click at [238, 520] on label "Line Item" at bounding box center [211, 522] width 62 height 21
click at [238, 520] on input "Line Item" at bounding box center [295, 524] width 230 height 46
type input "WDO Inspection"
click at [501, 530] on label "Amount" at bounding box center [488, 522] width 53 height 21
click at [501, 530] on input "Amount" at bounding box center [512, 524] width 161 height 46
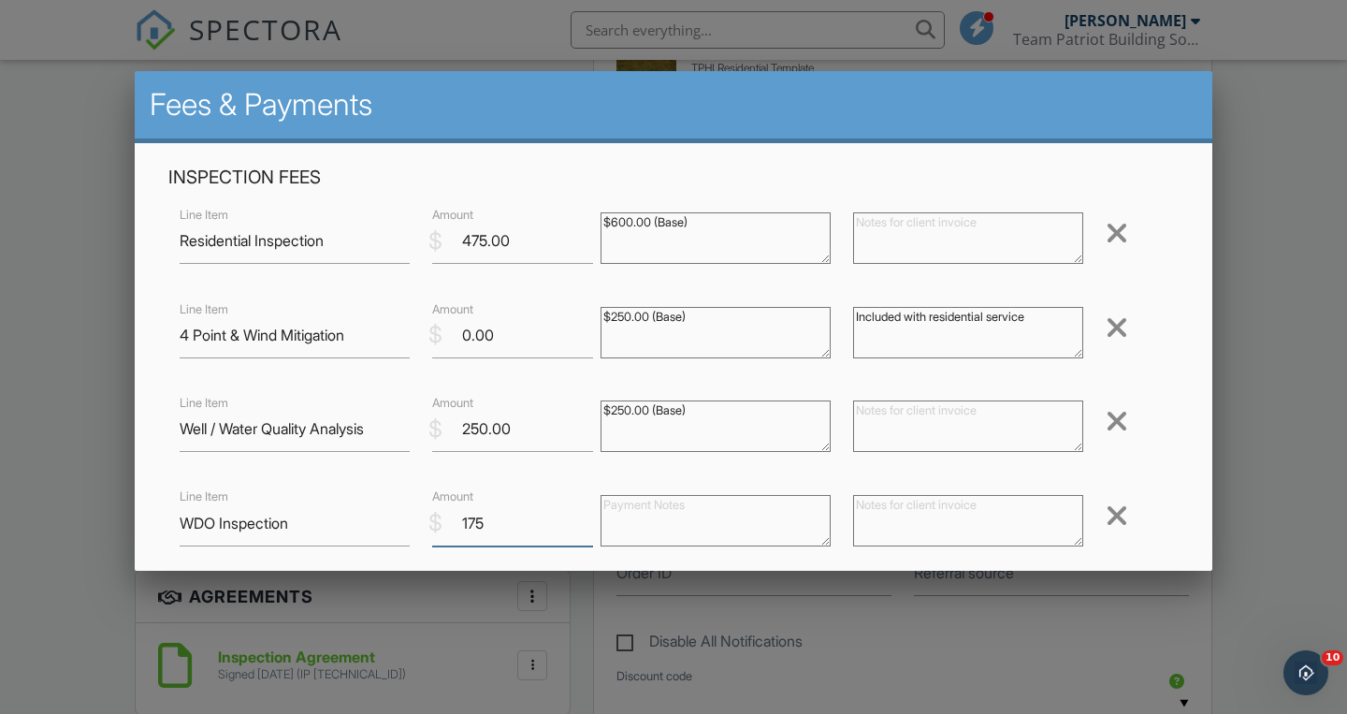
type input "175"
click at [1189, 501] on div "Inspection Fees Line Item Residential Inspection $ Amount 475.00 $600.00 (Base)…" at bounding box center [673, 396] width 1033 height 461
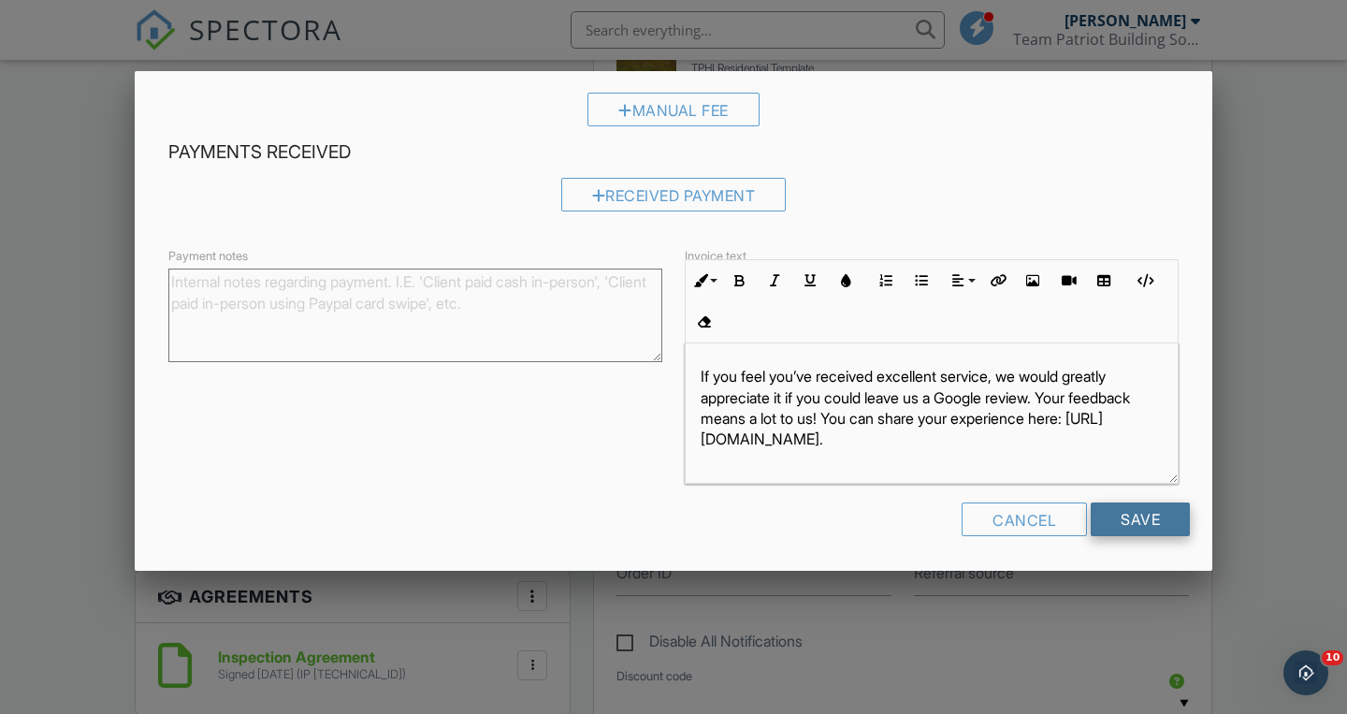
scroll to position [486, 0]
click at [1154, 517] on input "Save" at bounding box center [1140, 520] width 99 height 34
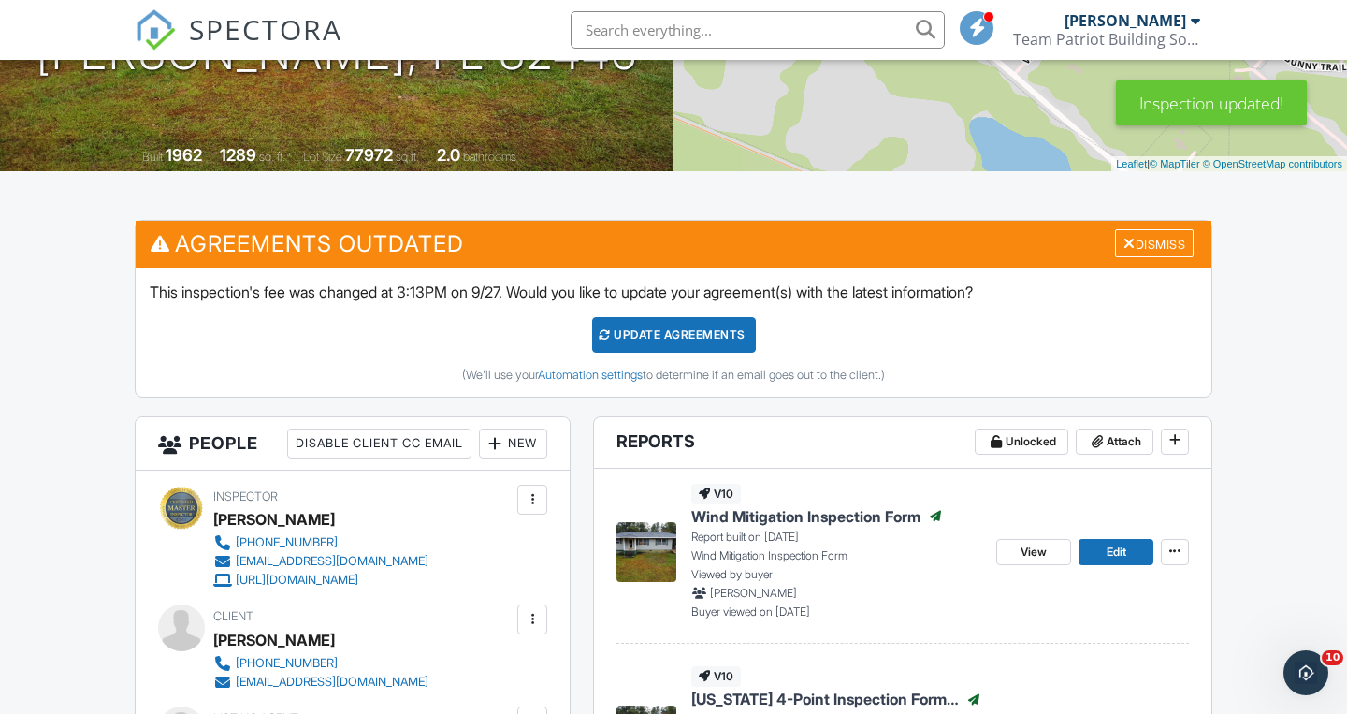
scroll to position [321, 0]
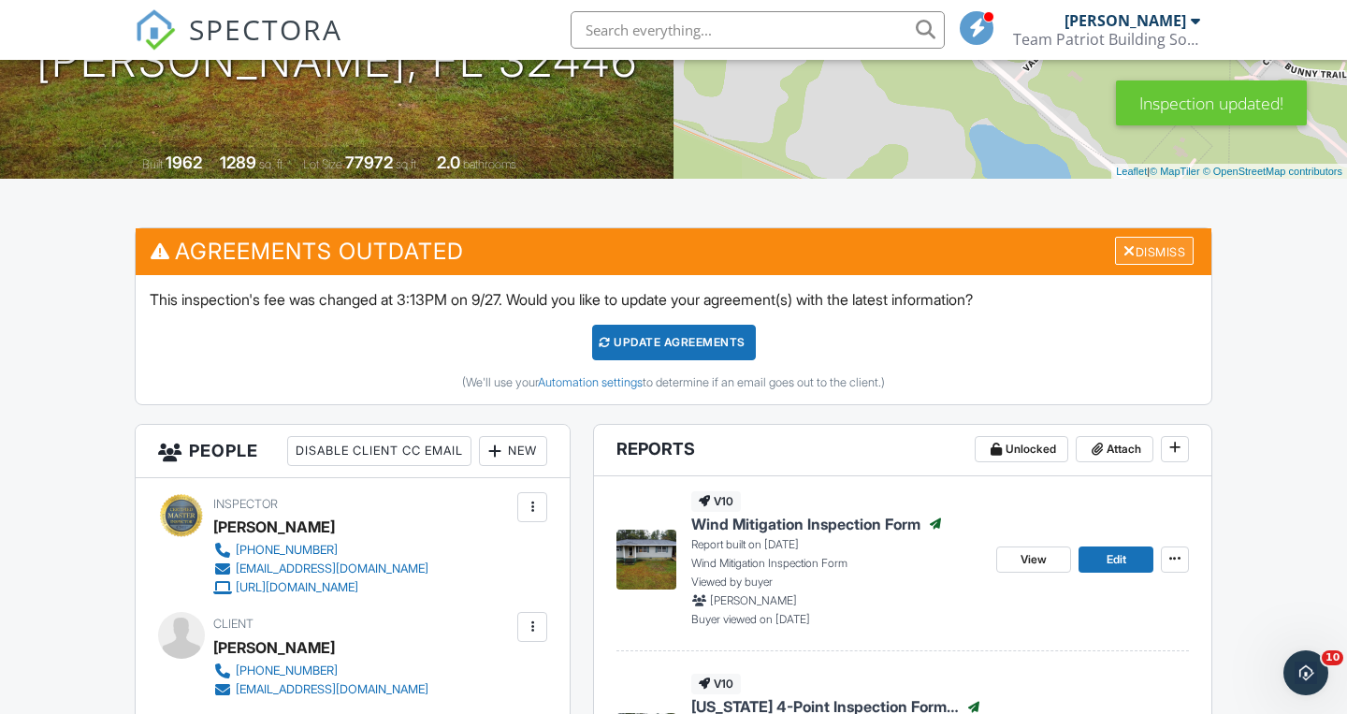
click at [1146, 249] on div "Dismiss" at bounding box center [1154, 251] width 79 height 29
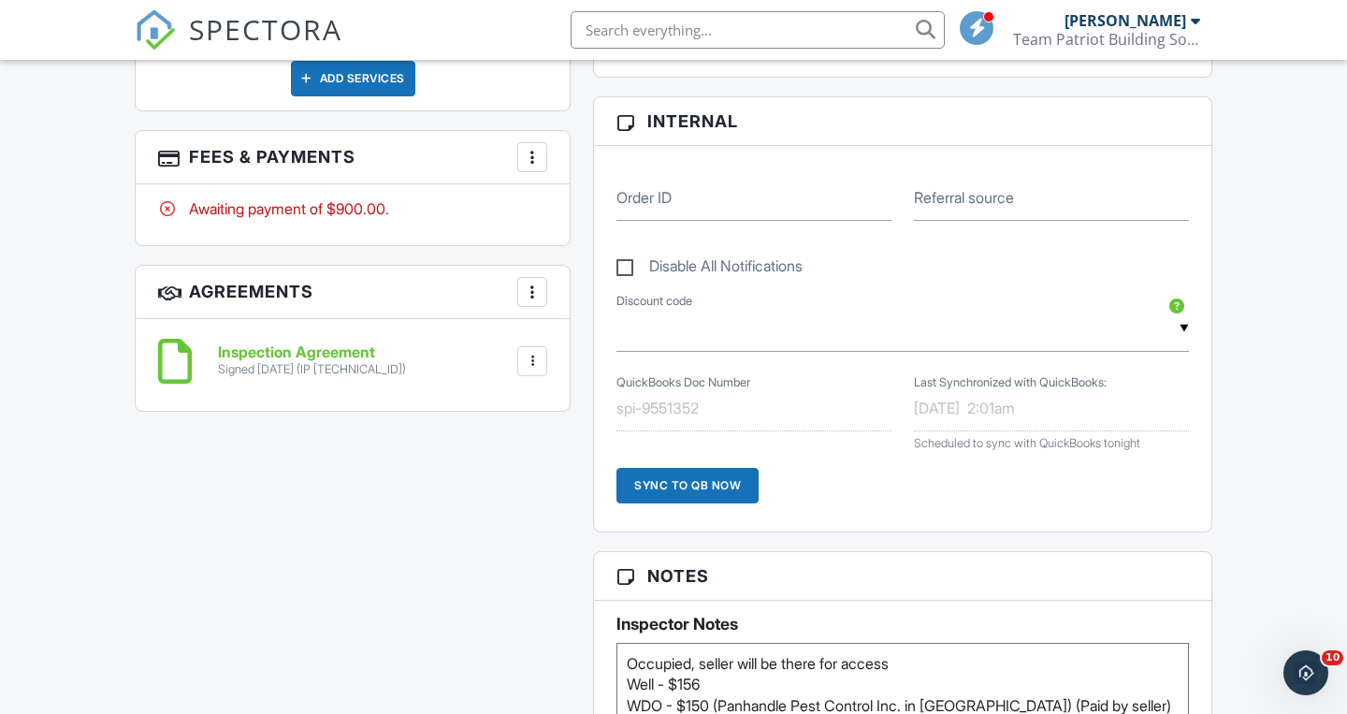
scroll to position [1365, 0]
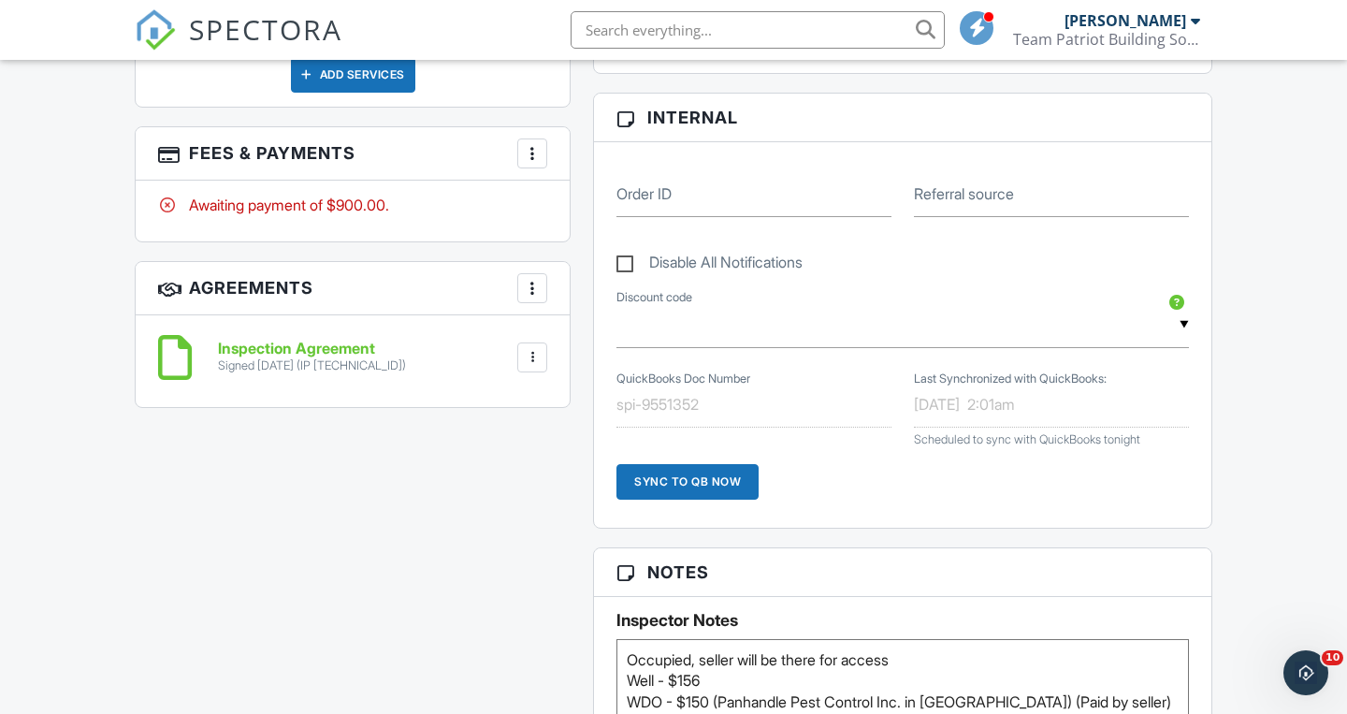
click at [579, 554] on div "All emails and texts are disabled for this inspection! All emails and texts hav…" at bounding box center [673, 278] width 1100 height 2190
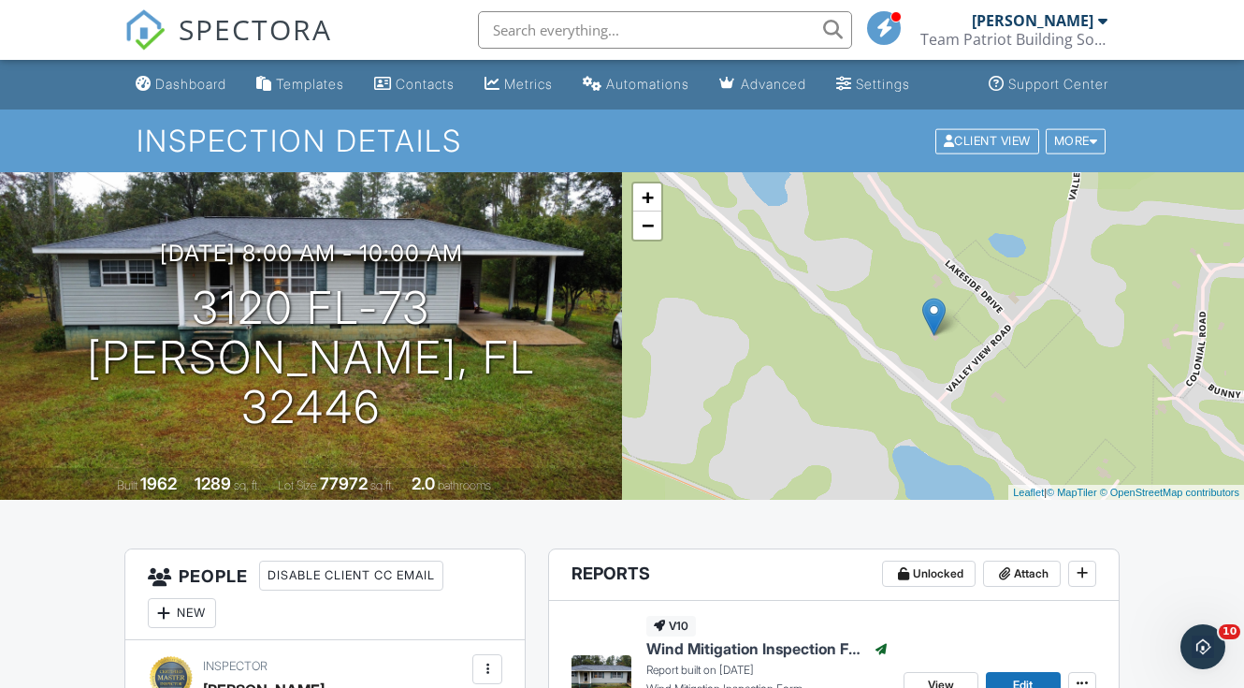
scroll to position [0, 0]
click at [238, 27] on span "SPECTORA" at bounding box center [255, 28] width 153 height 39
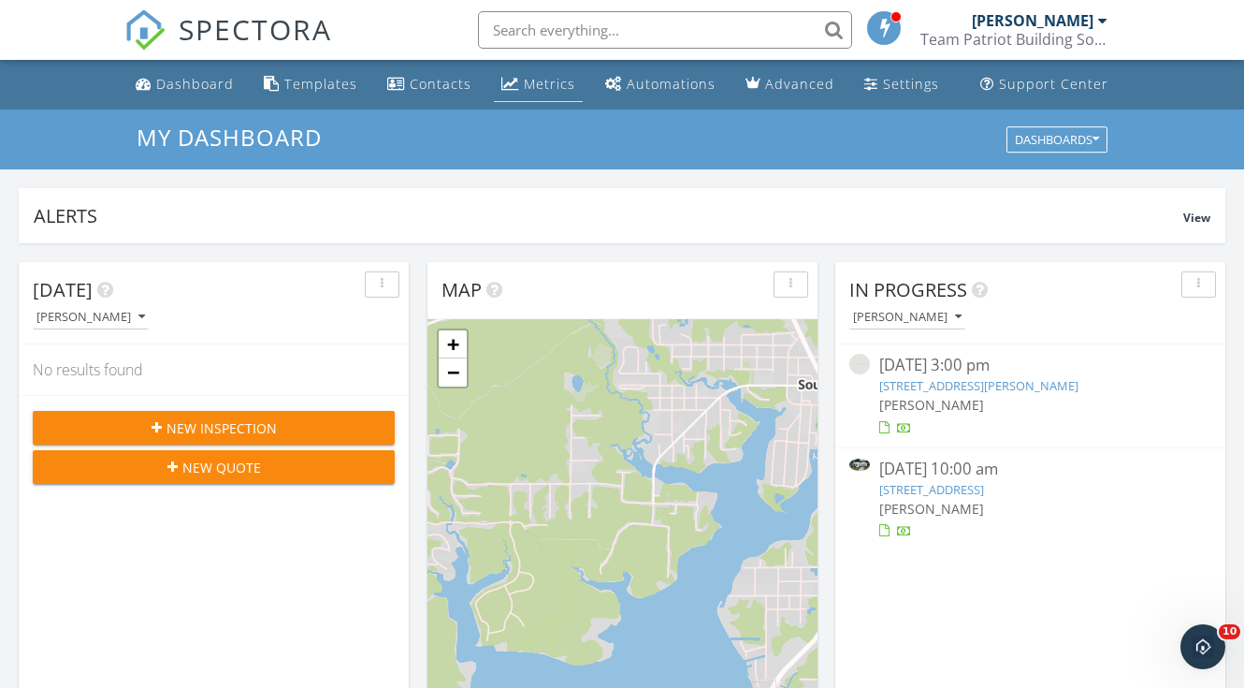
click at [535, 75] on div "Metrics" at bounding box center [549, 84] width 51 height 18
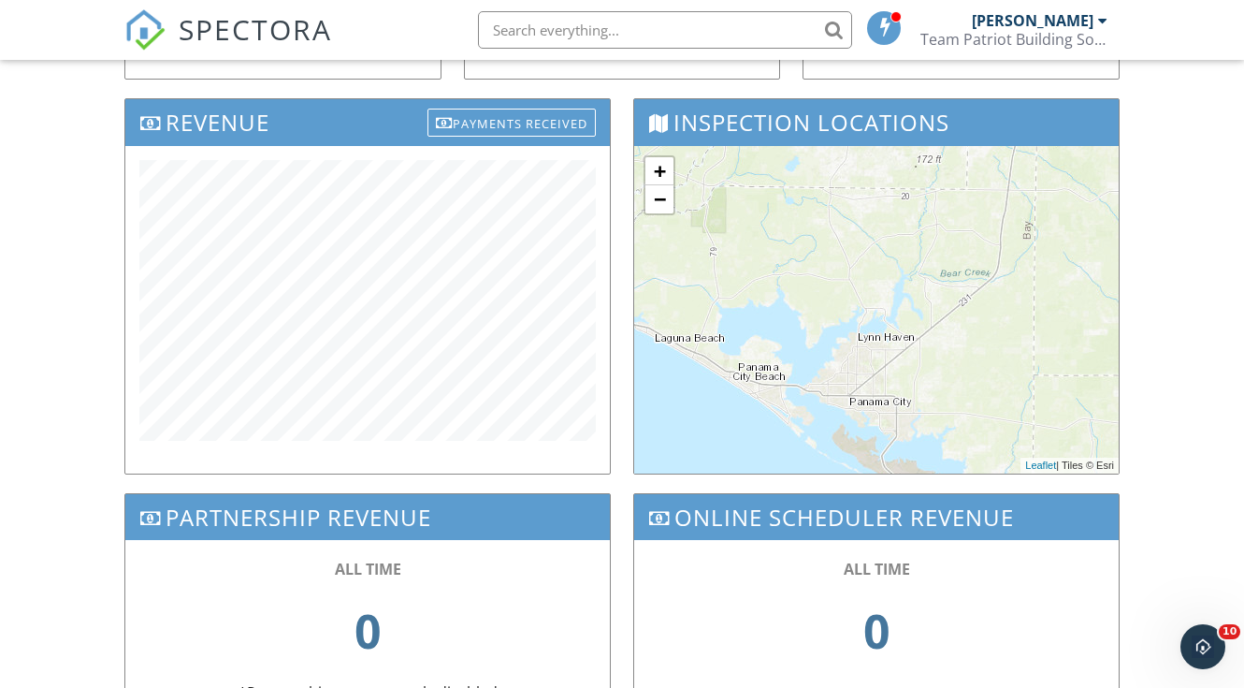
scroll to position [594, 0]
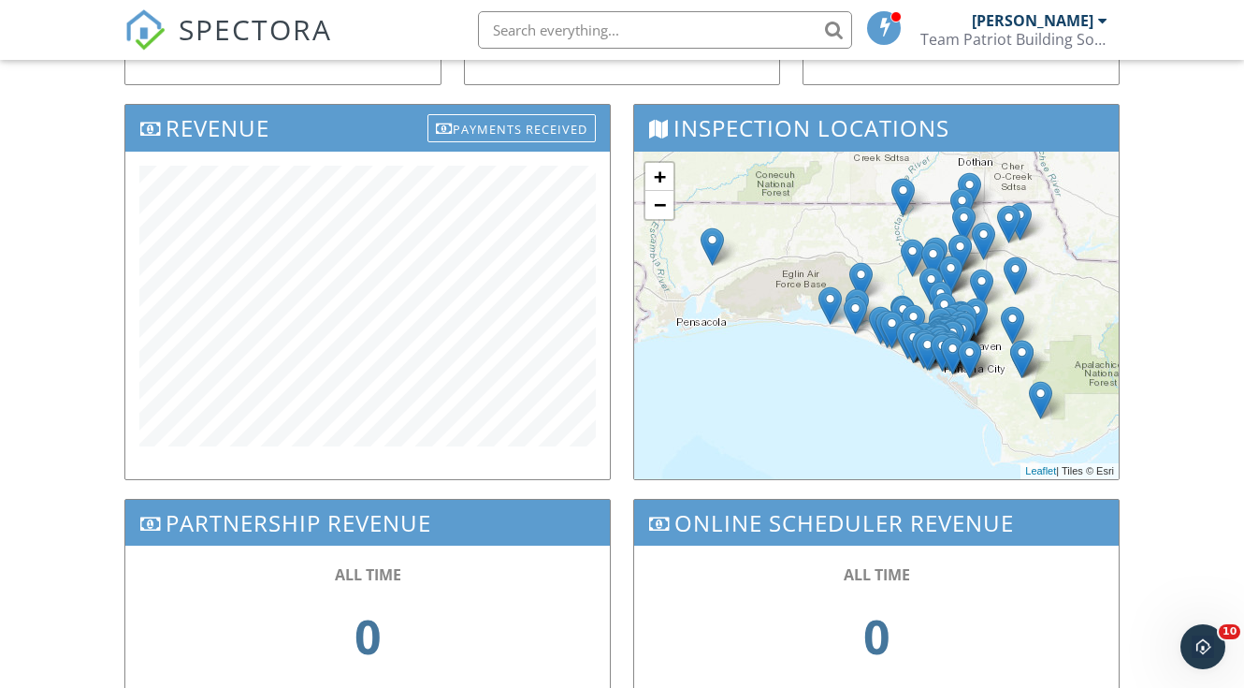
click at [103, 413] on div "Dashboard Templates Contacts Metrics Automations Advanced Settings Support Cent…" at bounding box center [622, 155] width 1244 height 1378
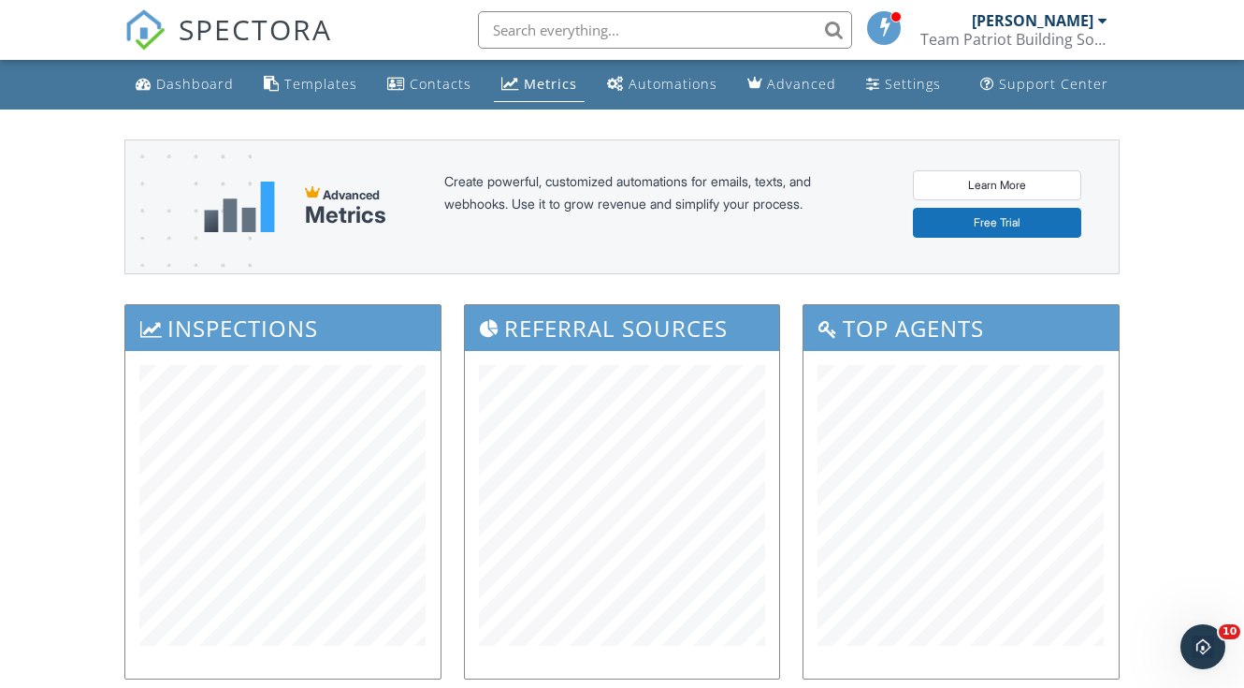
scroll to position [0, 0]
